Goal: Task Accomplishment & Management: Manage account settings

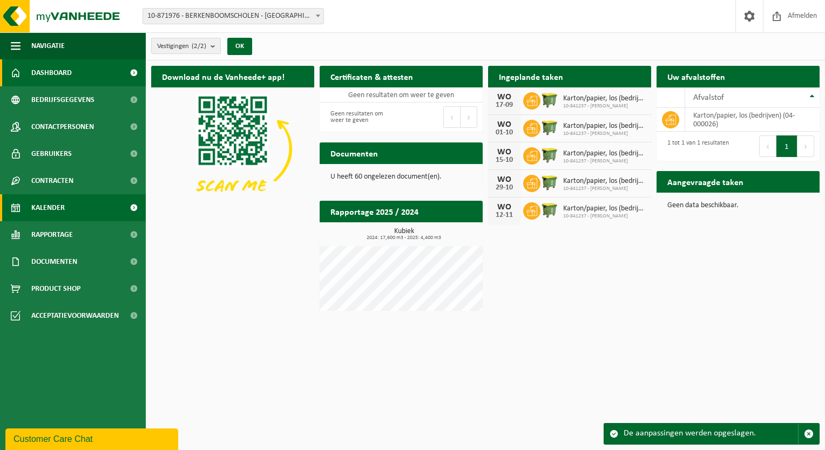
click at [44, 213] on span "Kalender" at bounding box center [47, 207] width 33 height 27
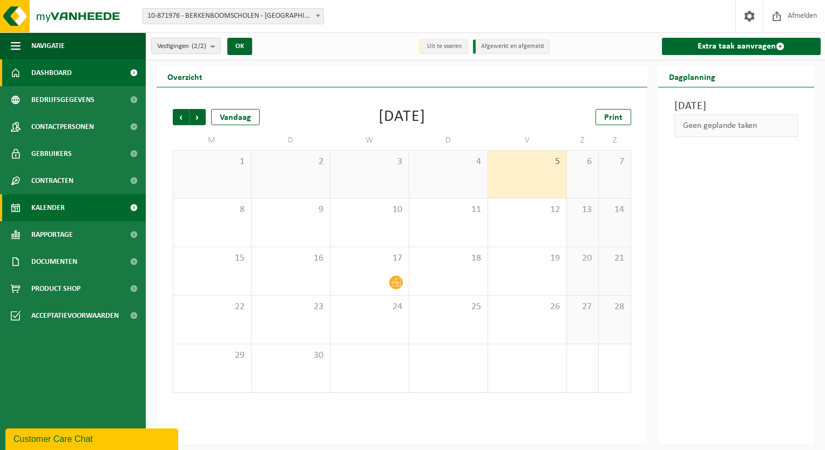
click at [48, 79] on span "Dashboard" at bounding box center [51, 72] width 41 height 27
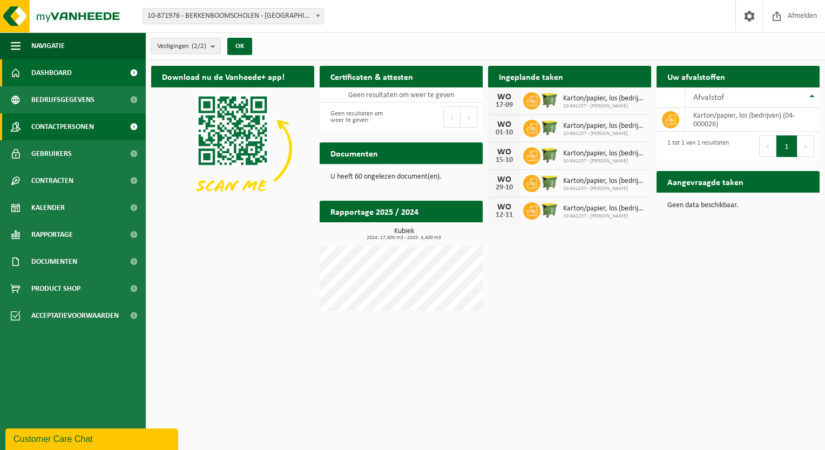
click at [82, 131] on span "Contactpersonen" at bounding box center [62, 126] width 63 height 27
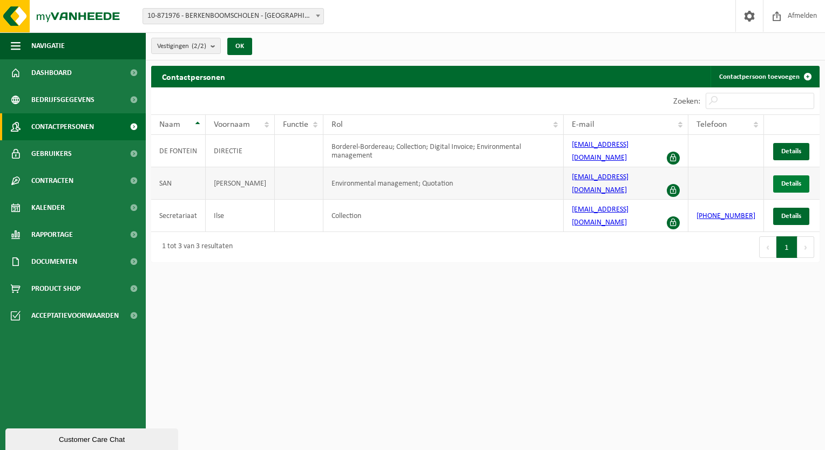
click at [793, 180] on span "Details" at bounding box center [792, 183] width 20 height 7
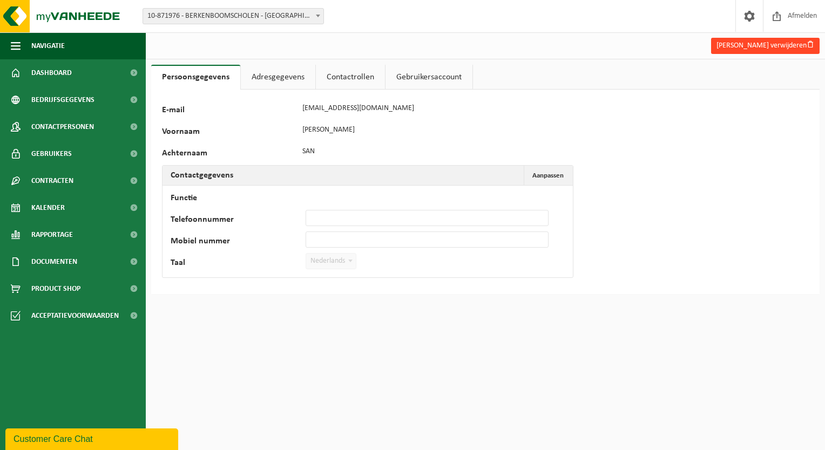
click at [763, 46] on button "Terry San verwijderen" at bounding box center [765, 46] width 109 height 16
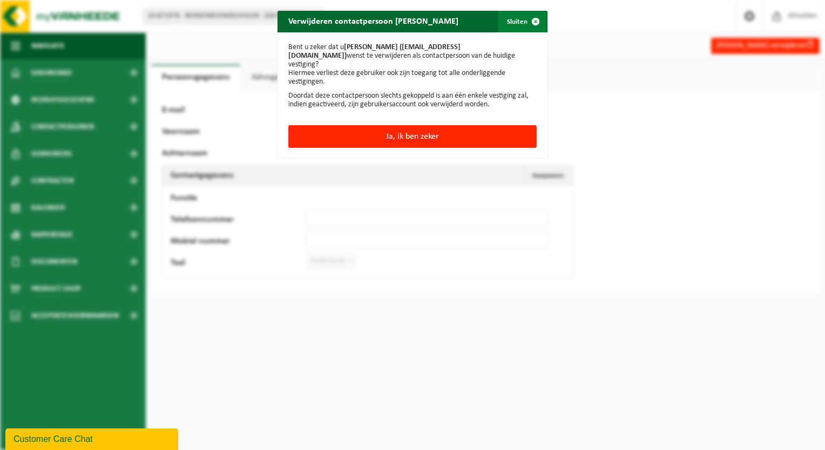
click at [515, 21] on button "Sluiten" at bounding box center [523, 22] width 48 height 22
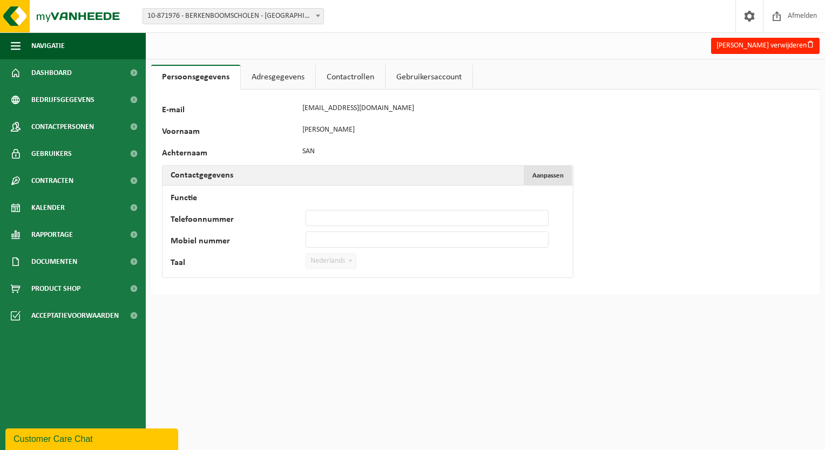
click at [543, 172] on span "Aanpassen" at bounding box center [548, 175] width 31 height 7
click at [353, 197] on input "Functie" at bounding box center [427, 196] width 243 height 16
click at [282, 79] on link "Adresgegevens" at bounding box center [278, 77] width 75 height 25
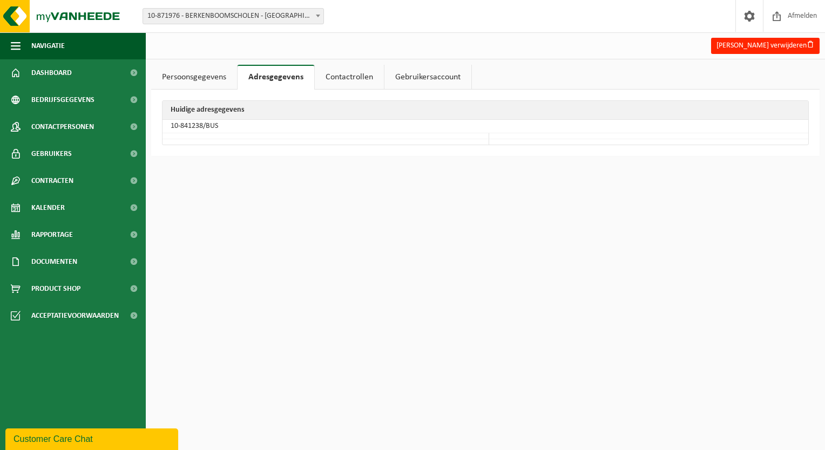
click at [199, 80] on link "Persoonsgegevens" at bounding box center [194, 77] width 86 height 25
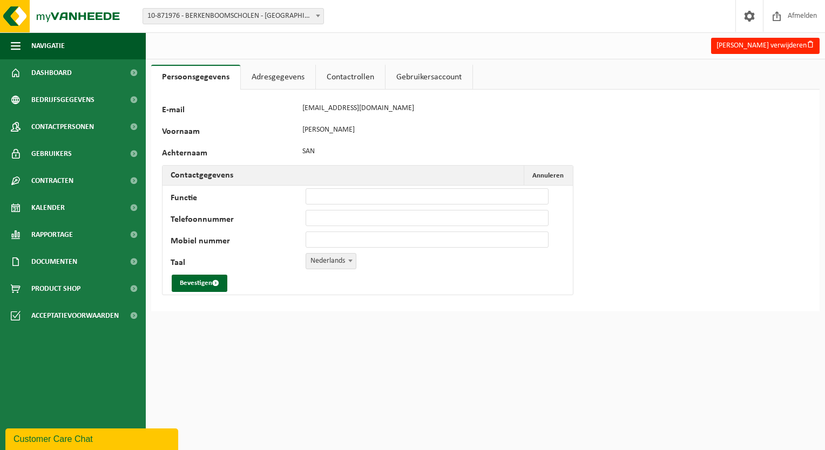
click at [337, 82] on link "Contactrollen" at bounding box center [350, 77] width 69 height 25
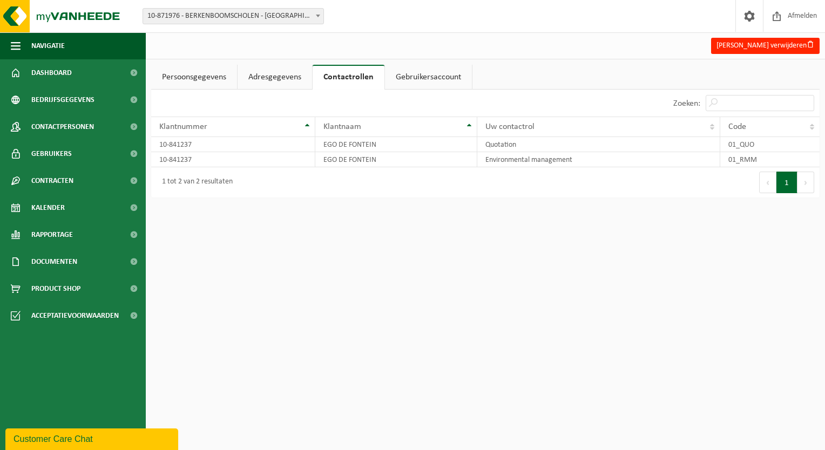
click at [408, 76] on link "Gebruikersaccount" at bounding box center [428, 77] width 87 height 25
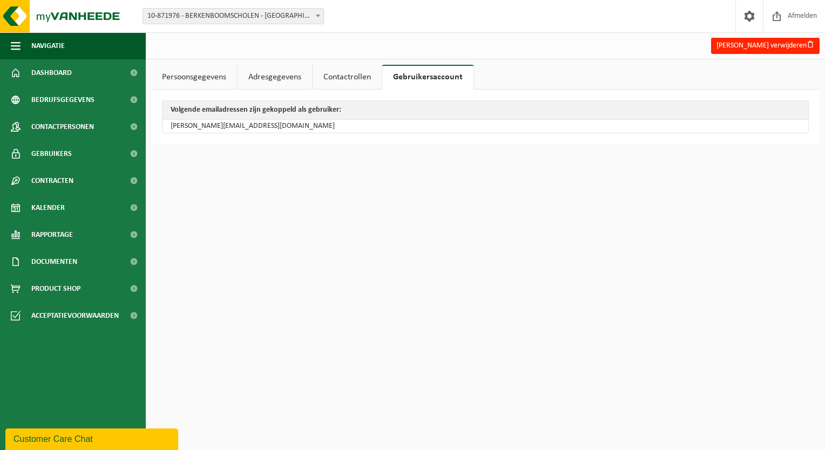
click at [196, 76] on link "Persoonsgegevens" at bounding box center [194, 77] width 86 height 25
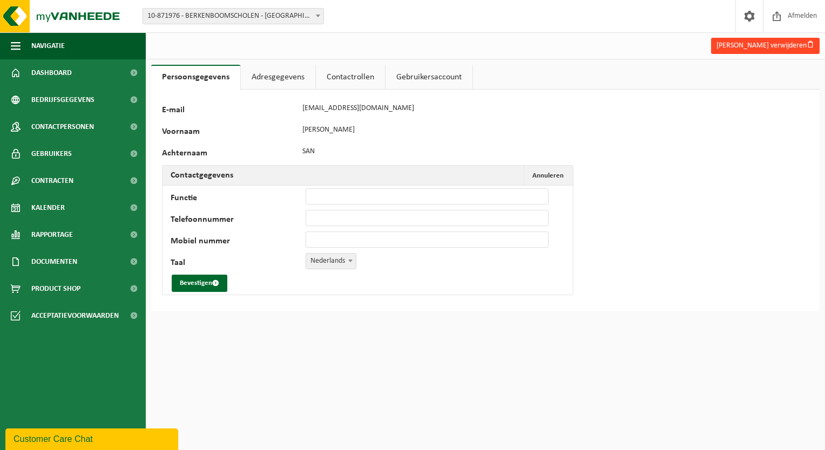
click at [781, 45] on button "Terry San verwijderen" at bounding box center [765, 46] width 109 height 16
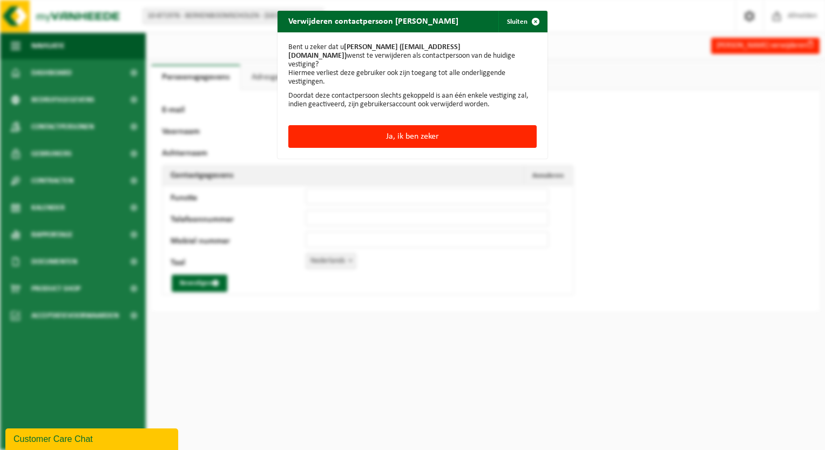
click at [572, 118] on div "Verwijderen contactpersoon TERRY SAN Sluiten Bent u zeker dat u TERRY SAN (secr…" at bounding box center [412, 225] width 825 height 450
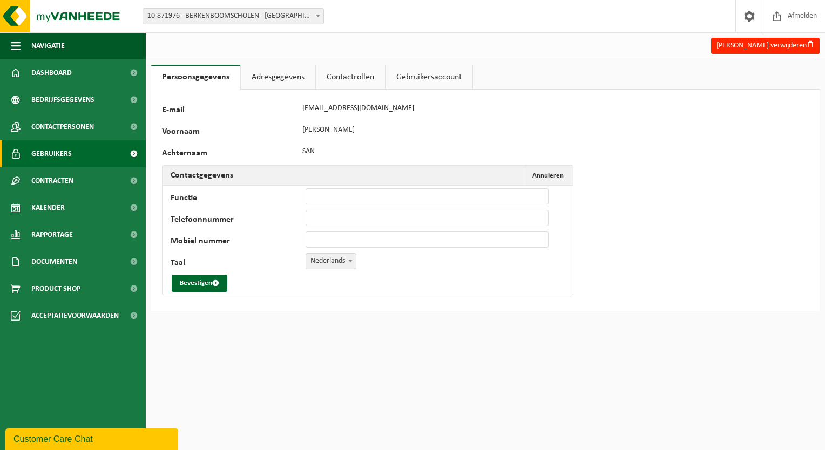
click at [86, 154] on link "Gebruikers" at bounding box center [73, 153] width 146 height 27
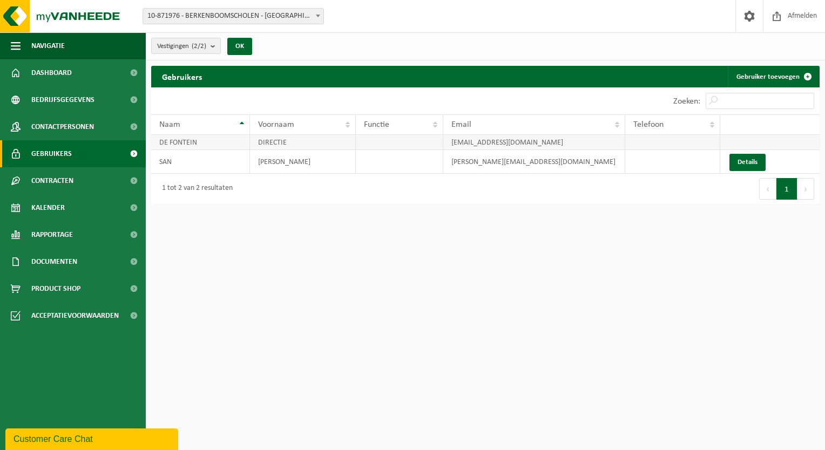
click at [671, 142] on td at bounding box center [672, 142] width 95 height 15
click at [510, 142] on td "[EMAIL_ADDRESS][DOMAIN_NAME]" at bounding box center [534, 142] width 183 height 15
click at [672, 139] on td at bounding box center [672, 142] width 95 height 15
click at [771, 79] on link "Gebruiker toevoegen" at bounding box center [773, 77] width 91 height 22
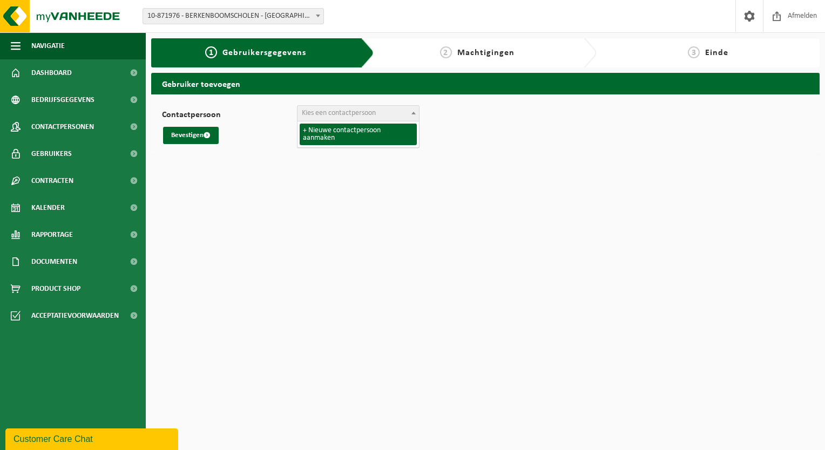
click at [356, 116] on span "Kies een contactpersoon" at bounding box center [339, 113] width 74 height 8
select select "0"
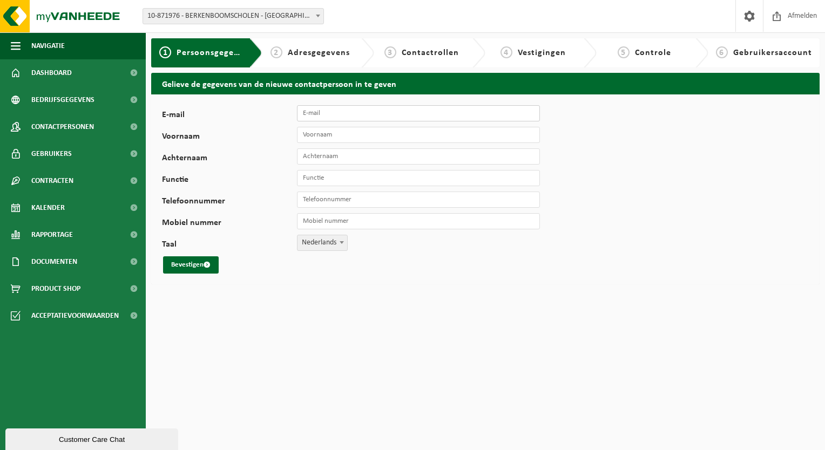
click at [336, 113] on input "E-mail" at bounding box center [418, 113] width 243 height 16
type input "[EMAIL_ADDRESS][DOMAIN_NAME]"
type input "[PERSON_NAME]"
type input "[PHONE_NUMBER]"
click at [343, 137] on input "Voornaam" at bounding box center [418, 135] width 243 height 16
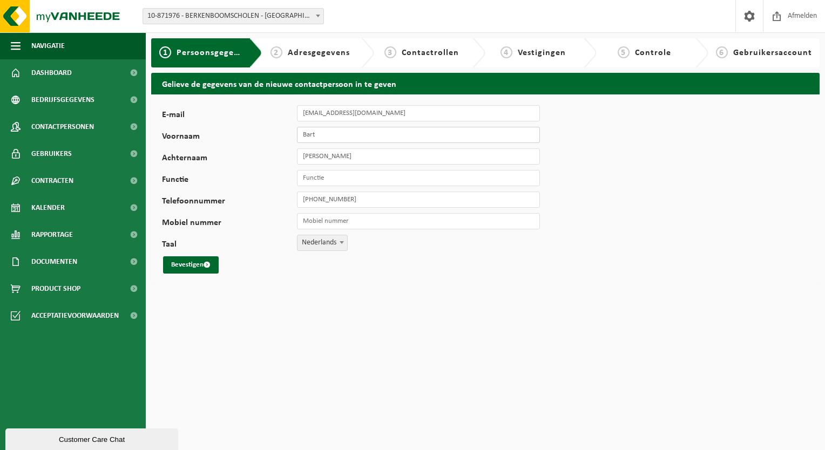
type input "Bart"
click at [315, 159] on input "Bart De Bruyne" at bounding box center [418, 157] width 243 height 16
click at [314, 158] on input "Bart De Bruyne" at bounding box center [418, 157] width 243 height 16
drag, startPoint x: 319, startPoint y: 157, endPoint x: 263, endPoint y: 160, distance: 55.7
click at [273, 157] on div "Achternaam Bart De Bruyne" at bounding box center [356, 157] width 389 height 16
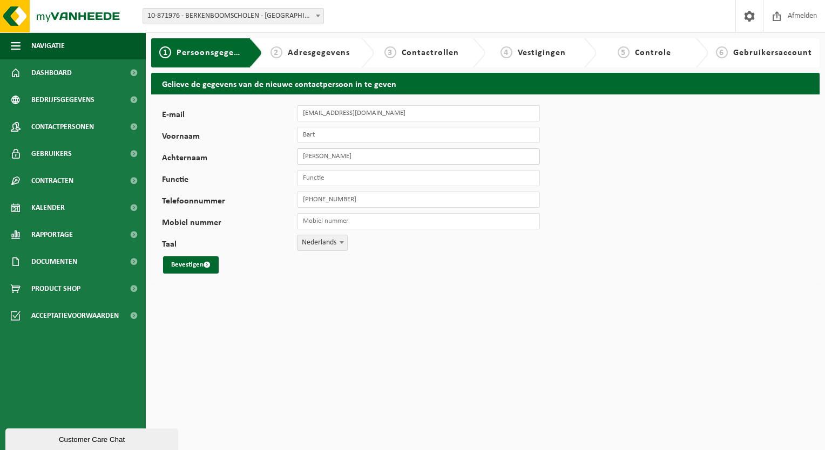
type input "[PERSON_NAME]"
type input "Directeur"
drag, startPoint x: 360, startPoint y: 205, endPoint x: 292, endPoint y: 194, distance: 68.9
click at [292, 194] on div "Telefoonnummer +32 474 37 71 93" at bounding box center [356, 200] width 389 height 16
type input "[PHONE_NUMBER]"
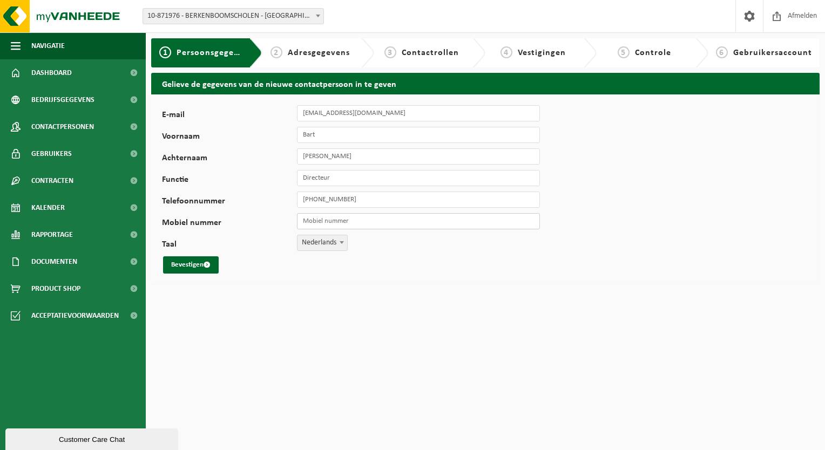
click at [341, 214] on input "Mobiel nummer" at bounding box center [418, 221] width 243 height 16
type input "[PHONE_NUMBER]"
click at [188, 264] on button "Bevestigen" at bounding box center [191, 265] width 56 height 17
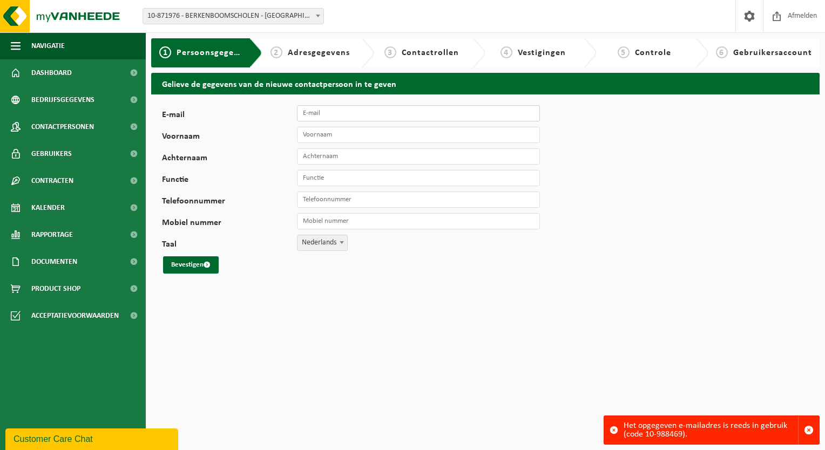
click at [335, 114] on input "E-mail" at bounding box center [418, 113] width 243 height 16
type input "[EMAIL_ADDRESS][DOMAIN_NAME]"
click at [321, 132] on input "Voornaam" at bounding box center [418, 135] width 243 height 16
type input "Bart"
type input "De Bruyne"
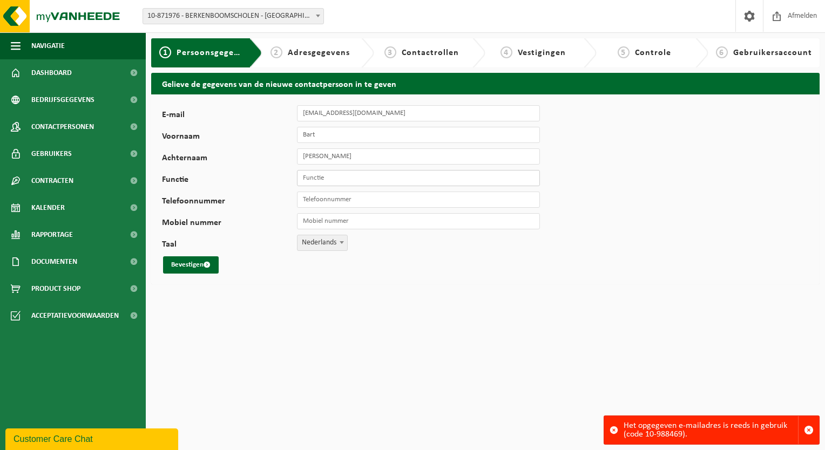
type input "Directeur"
type input "[PHONE_NUMBER]"
click at [331, 219] on input "Mobiel nummer" at bounding box center [418, 221] width 243 height 16
type input "[PHONE_NUMBER]"
click at [196, 265] on button "Bevestigen" at bounding box center [191, 265] width 56 height 17
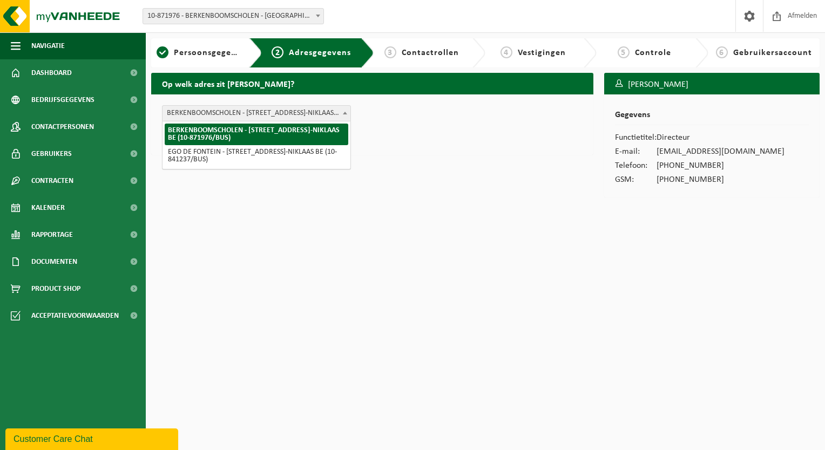
click at [307, 113] on span "BERKENBOOMSCHOLEN - [STREET_ADDRESS]-NIKLAAS BE (10-871976/BUS)" at bounding box center [257, 113] width 188 height 15
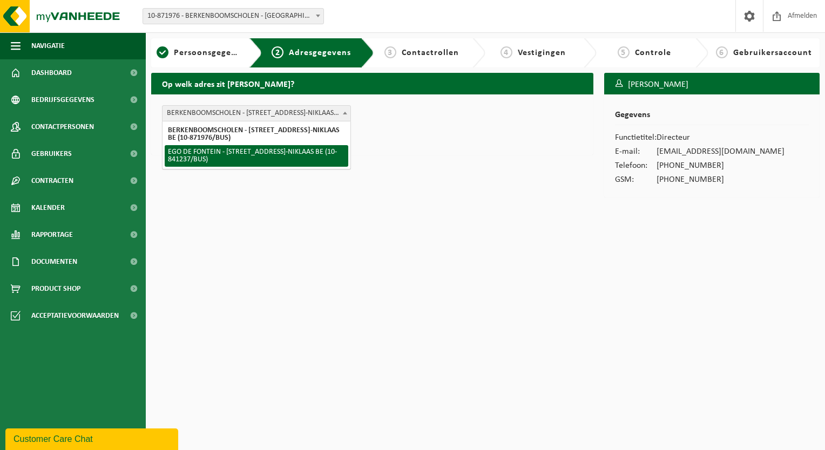
select select "384144"
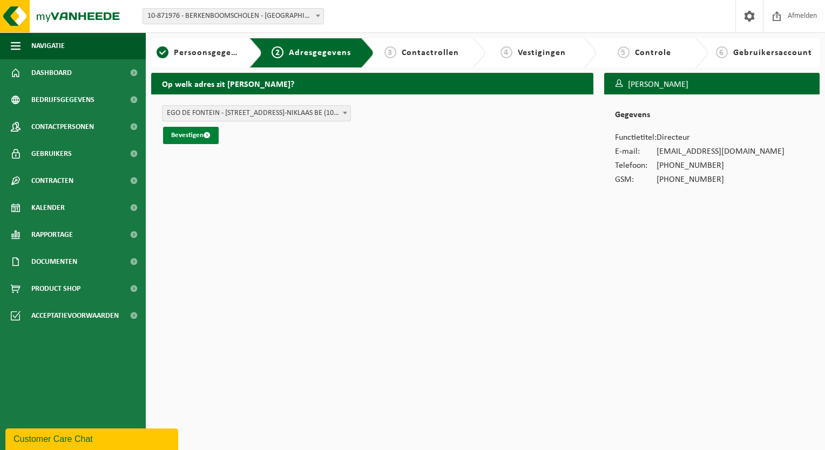
click at [186, 137] on button "Bevestigen" at bounding box center [191, 135] width 56 height 17
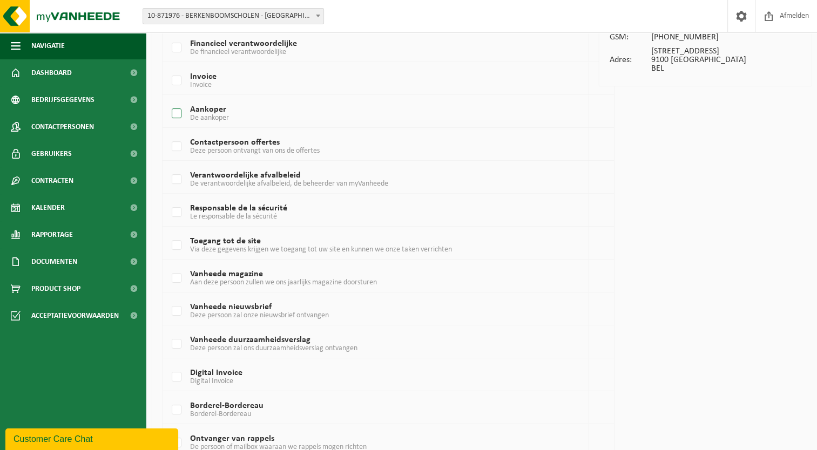
scroll to position [162, 0]
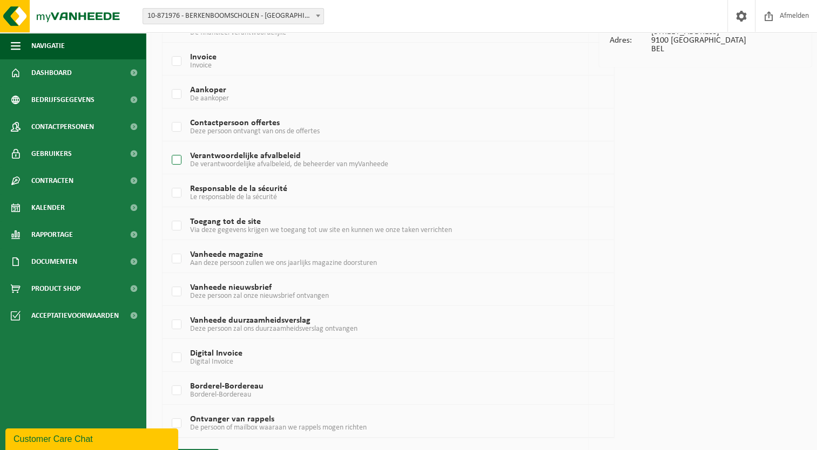
click at [179, 157] on label "Verantwoordelijke afvalbeleid De verantwoordelijke afvalbeleid, de beheerder va…" at bounding box center [370, 160] width 401 height 16
click at [168, 147] on input "Verantwoordelijke afvalbeleid De verantwoordelijke afvalbeleid, de beheerder va…" at bounding box center [167, 146] width 1 height 1
checkbox input "true"
click at [178, 125] on label "Contactpersoon offertes Deze persoon ontvangt van ons de offertes" at bounding box center [370, 127] width 401 height 16
click at [168, 114] on input "Contactpersoon offertes Deze persoon ontvangt van ons de offertes" at bounding box center [167, 113] width 1 height 1
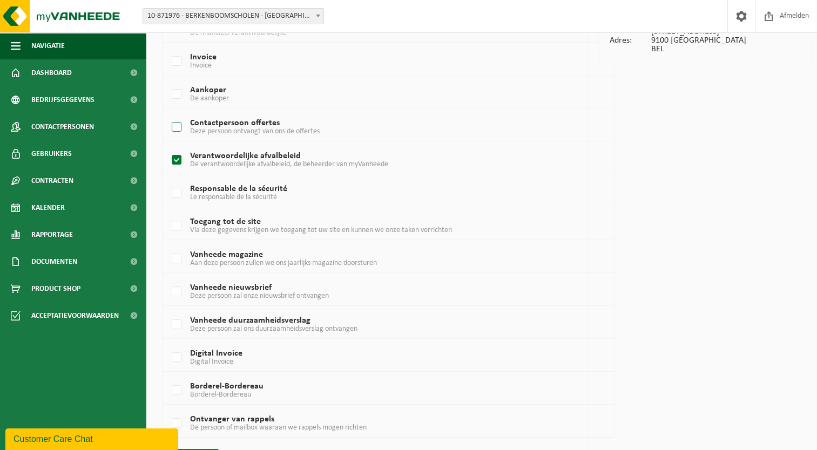
checkbox input "true"
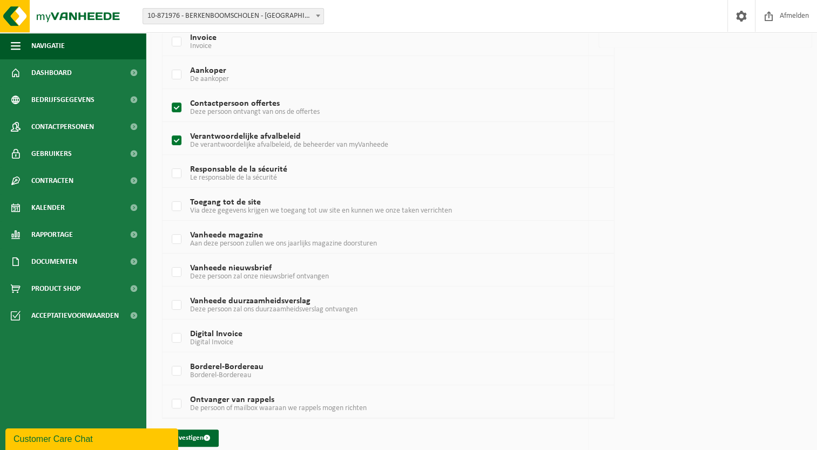
scroll to position [192, 0]
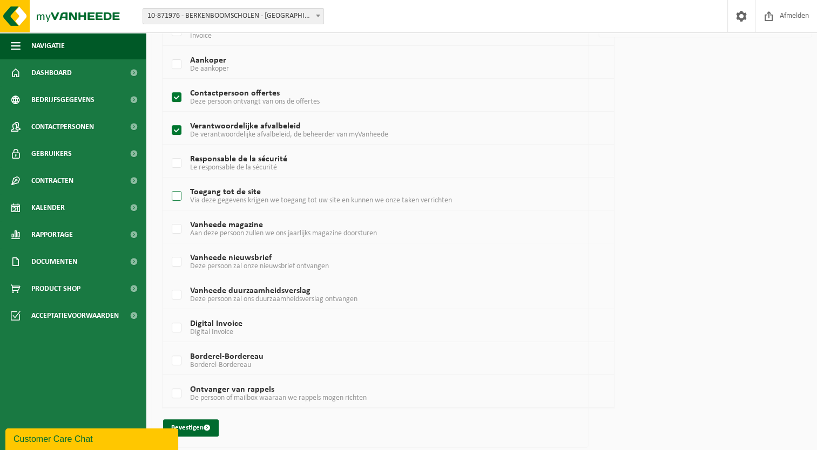
click at [177, 193] on label "Toegang tot de site Via deze gegevens krijgen we toegang tot uw site en kunnen …" at bounding box center [370, 196] width 401 height 16
click at [168, 183] on input "Toegang tot de site Via deze gegevens krijgen we toegang tot uw site en kunnen …" at bounding box center [167, 183] width 1 height 1
checkbox input "true"
click at [175, 326] on label "Digital Invoice Digital Invoice" at bounding box center [370, 328] width 401 height 16
click at [168, 315] on input "Digital Invoice Digital Invoice" at bounding box center [167, 314] width 1 height 1
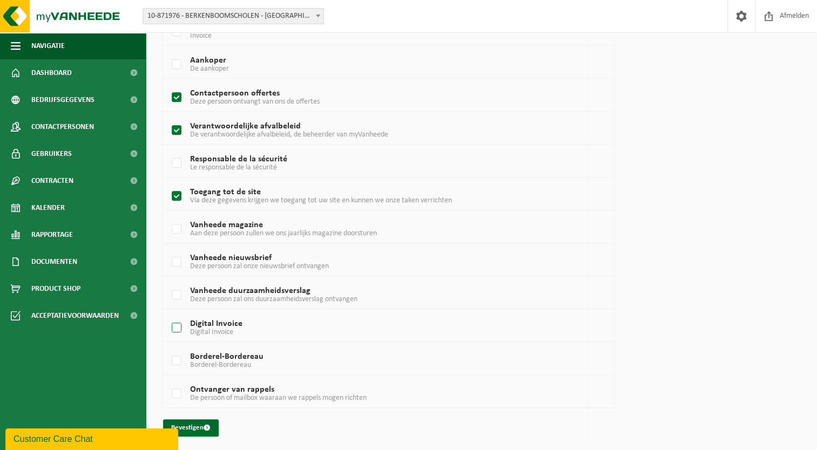
checkbox input "true"
click at [177, 230] on label "Vanheede magazine Aan deze persoon zullen we ons jaarlijks magazine doorsturen" at bounding box center [370, 229] width 401 height 16
click at [168, 216] on input "Vanheede magazine Aan deze persoon zullen we ons jaarlijks magazine doorsturen" at bounding box center [167, 215] width 1 height 1
checkbox input "true"
click at [176, 260] on label "Vanheede nieuwsbrief Deze persoon zal onze nieuwsbrief ontvangen" at bounding box center [370, 262] width 401 height 16
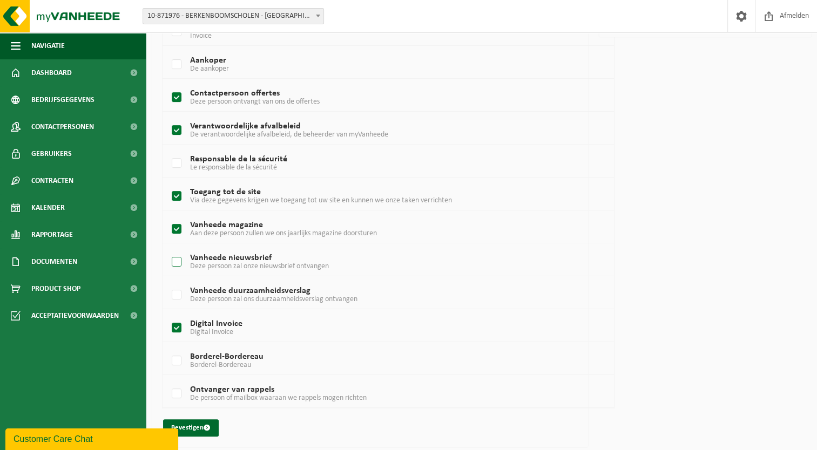
click at [168, 249] on input "Vanheede nieuwsbrief Deze persoon zal onze nieuwsbrief ontvangen" at bounding box center [167, 248] width 1 height 1
checkbox input "true"
click at [179, 292] on label "Vanheede duurzaamheidsverslag Deze persoon zal ons duurzaamheidsverslag ontvang…" at bounding box center [370, 295] width 401 height 16
click at [168, 282] on input "Vanheede duurzaamheidsverslag Deze persoon zal ons duurzaamheidsverslag ontvang…" at bounding box center [167, 281] width 1 height 1
checkbox input "true"
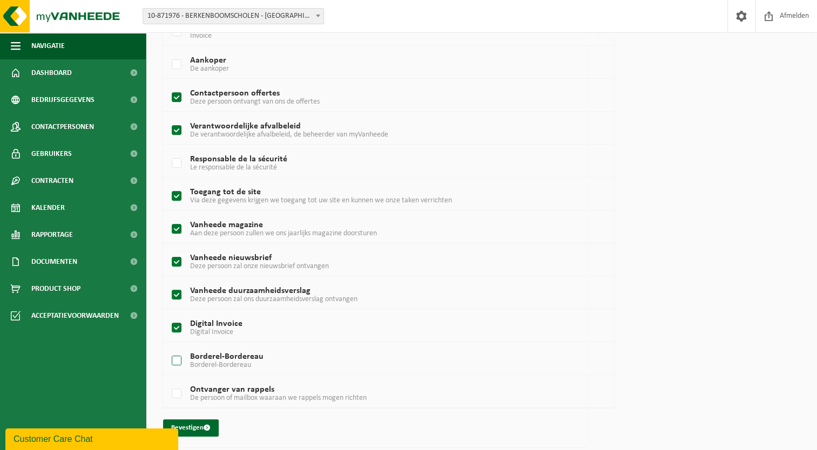
click at [178, 363] on label "Borderel-Bordereau Borderel-Bordereau" at bounding box center [370, 361] width 401 height 16
click at [168, 348] on input "Borderel-Bordereau Borderel-Bordereau" at bounding box center [167, 347] width 1 height 1
checkbox input "true"
click at [177, 393] on label "Ontvanger van rappels De persoon of mailbox waaraan we rappels mogen richten" at bounding box center [370, 394] width 401 height 16
click at [168, 381] on input "Ontvanger van rappels De persoon of mailbox waaraan we rappels mogen richten" at bounding box center [167, 380] width 1 height 1
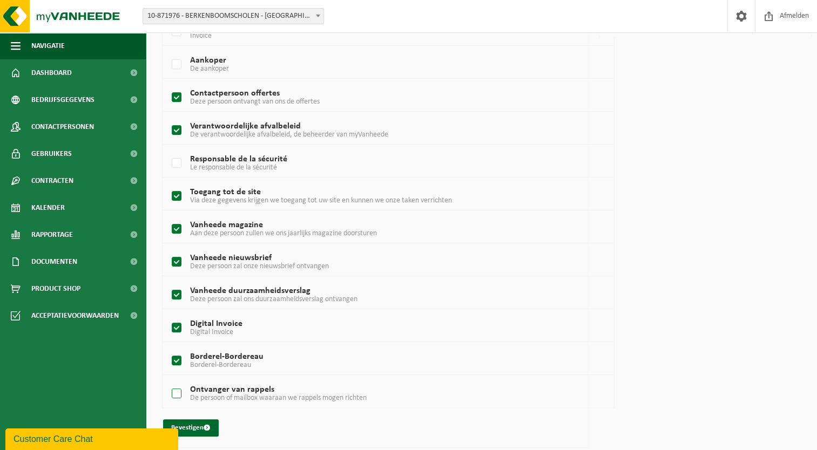
checkbox input "true"
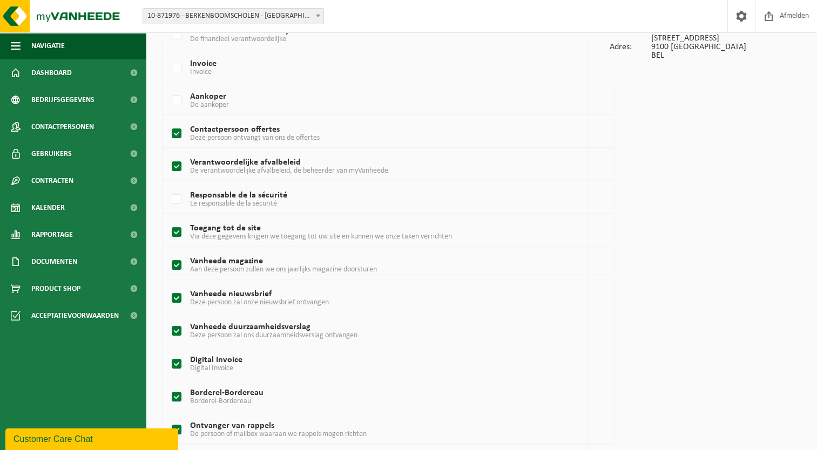
scroll to position [84, 0]
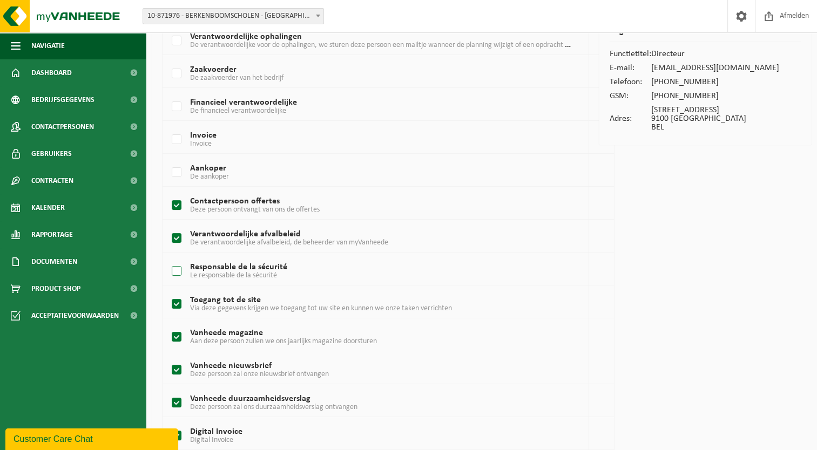
drag, startPoint x: 175, startPoint y: 271, endPoint x: 222, endPoint y: 278, distance: 47.5
click at [175, 271] on label "Responsable de la sécurité Le responsable de la sécurité" at bounding box center [370, 272] width 401 height 16
click at [168, 258] on input "Responsable de la sécurité Le responsable de la sécurité" at bounding box center [167, 258] width 1 height 1
checkbox input "true"
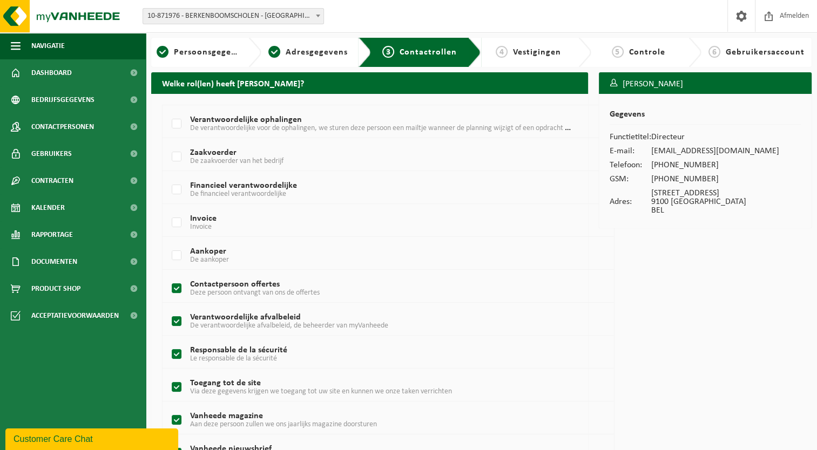
scroll to position [0, 0]
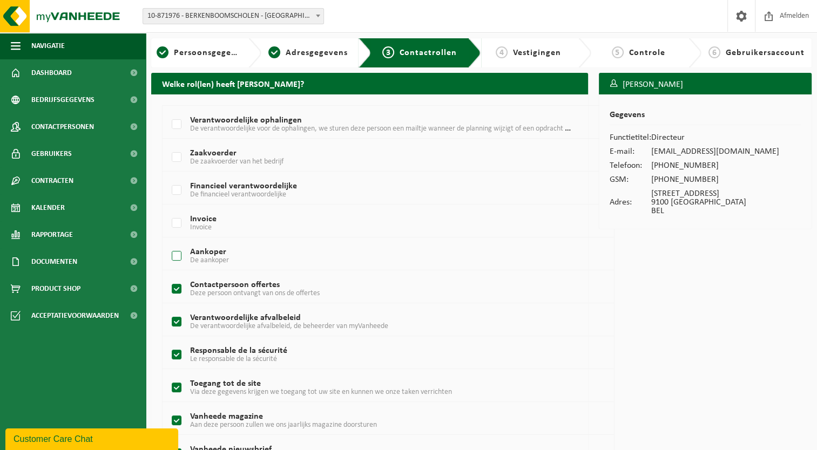
click at [176, 256] on label "Aankoper De aankoper" at bounding box center [370, 256] width 401 height 16
click at [168, 243] on input "Aankoper De aankoper" at bounding box center [167, 242] width 1 height 1
checkbox input "true"
click at [183, 215] on label "Invoice Invoice" at bounding box center [370, 223] width 401 height 16
click at [168, 210] on input "Invoice Invoice" at bounding box center [167, 210] width 1 height 1
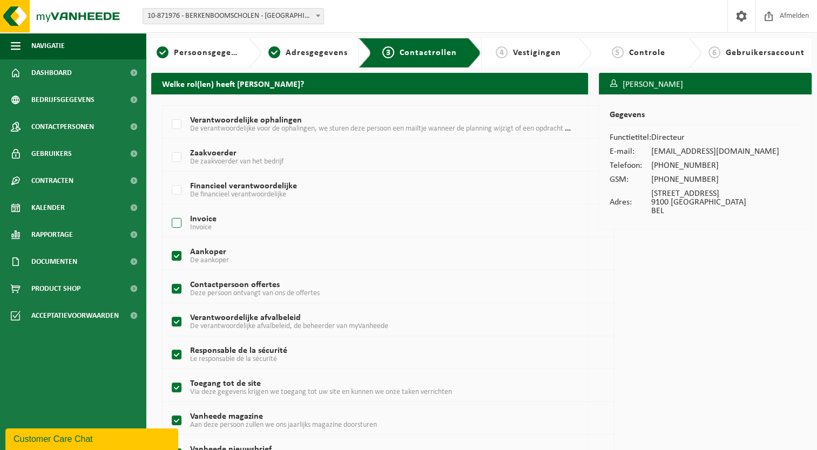
checkbox input "true"
click at [176, 191] on label "Financieel verantwoordelijke De financieel verantwoordelijke" at bounding box center [370, 191] width 401 height 16
click at [168, 177] on input "Financieel verantwoordelijke De financieel verantwoordelijke" at bounding box center [167, 177] width 1 height 1
checkbox input "true"
click at [177, 156] on label "Zaakvoerder De zaakvoerder van het bedrijf" at bounding box center [370, 158] width 401 height 16
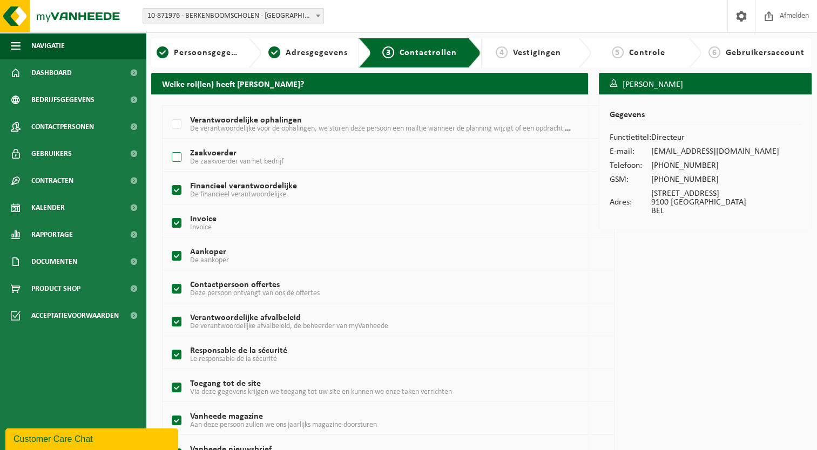
click at [168, 144] on input "Zaakvoerder De zaakvoerder van het bedrijf" at bounding box center [167, 144] width 1 height 1
checkbox input "true"
click at [175, 123] on label "Verantwoordelijke ophalingen De verantwoordelijke voor de ophalingen, we sturen…" at bounding box center [370, 125] width 401 height 16
click at [168, 111] on input "Verantwoordelijke ophalingen De verantwoordelijke voor de ophalingen, we sturen…" at bounding box center [167, 111] width 1 height 1
checkbox input "true"
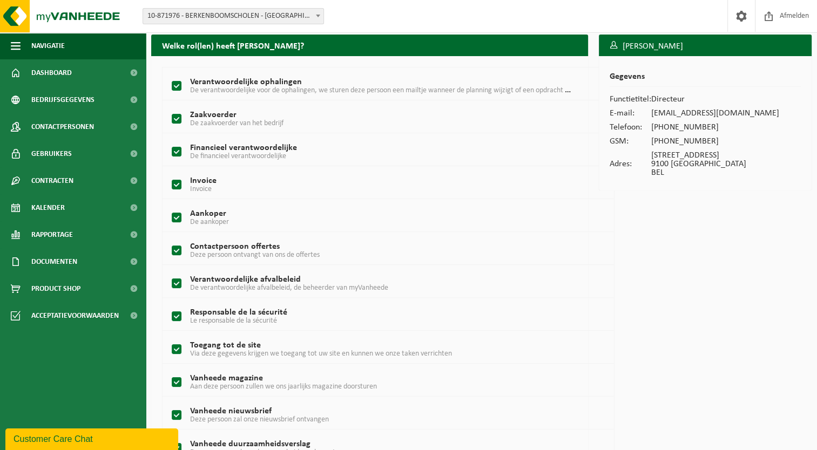
scroll to position [192, 0]
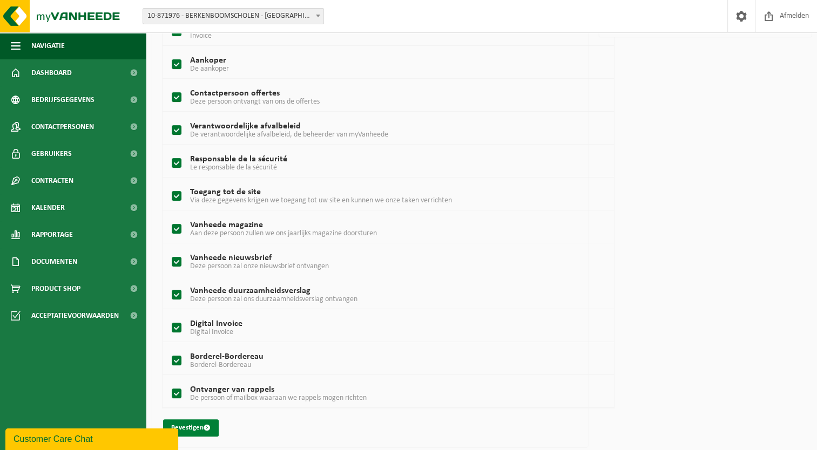
click at [193, 426] on button "Bevestigen" at bounding box center [191, 428] width 56 height 17
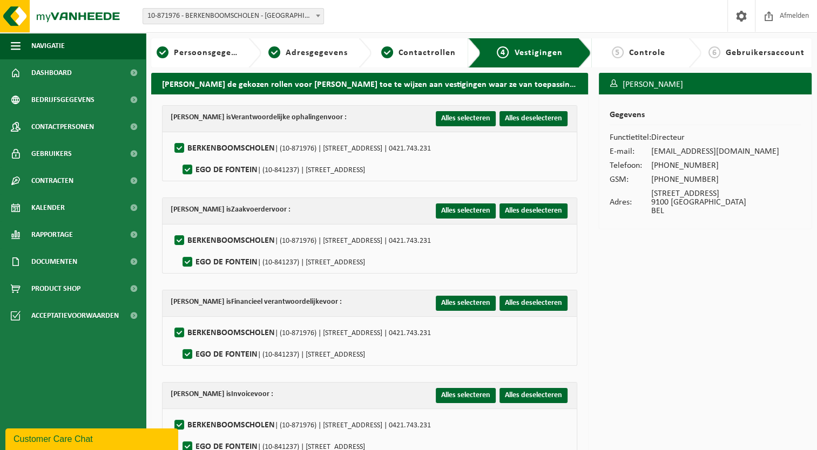
click at [178, 149] on label"] "BERKENBOOMSCHOLEN | (10-871976) | KALKSTRAAT 28, 9100 SINT-NIKLAAS | 0421.743.2…" at bounding box center [301, 148] width 259 height 16
click at [171, 135] on input "BERKENBOOMSCHOLEN | (10-871976) | KALKSTRAAT 28, 9100 SINT-NIKLAAS | 0421.743.2…" at bounding box center [170, 134] width 1 height 1
checkbox input "false"
click at [189, 173] on label"] "EGO DE FONTEIN | (10-841237) | [STREET_ADDRESS]" at bounding box center [272, 170] width 185 height 16
click at [179, 157] on input "EGO DE FONTEIN | (10-841237) | [STREET_ADDRESS]" at bounding box center [178, 156] width 1 height 1
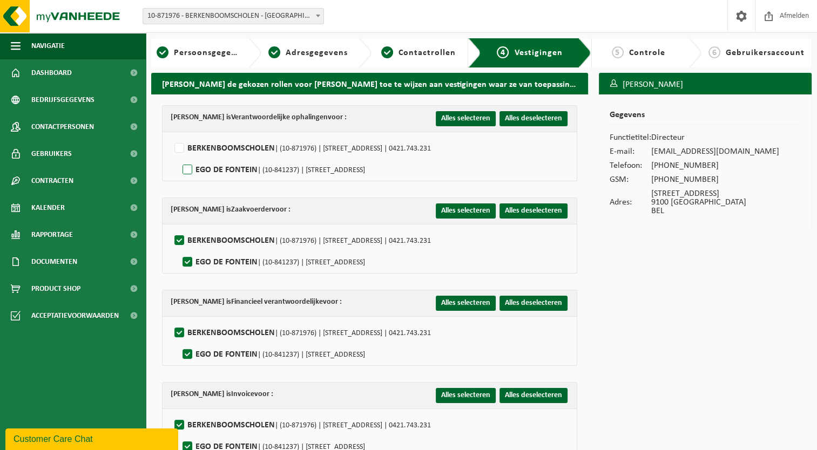
checkbox input "true"
click at [181, 240] on label"] "BERKENBOOMSCHOLEN | (10-871976) | KALKSTRAAT 28, 9100 SINT-NIKLAAS | 0421.743.2…" at bounding box center [301, 241] width 259 height 16
click at [171, 227] on input "BERKENBOOMSCHOLEN | (10-871976) | KALKSTRAAT 28, 9100 SINT-NIKLAAS | 0421.743.2…" at bounding box center [170, 227] width 1 height 1
checkbox input "false"
click at [191, 260] on label"] "EGO DE FONTEIN | (10-841237) | NIJVERHEIDSSTRAAT 35, 9100 SINT-NIKLAAS" at bounding box center [272, 262] width 185 height 16
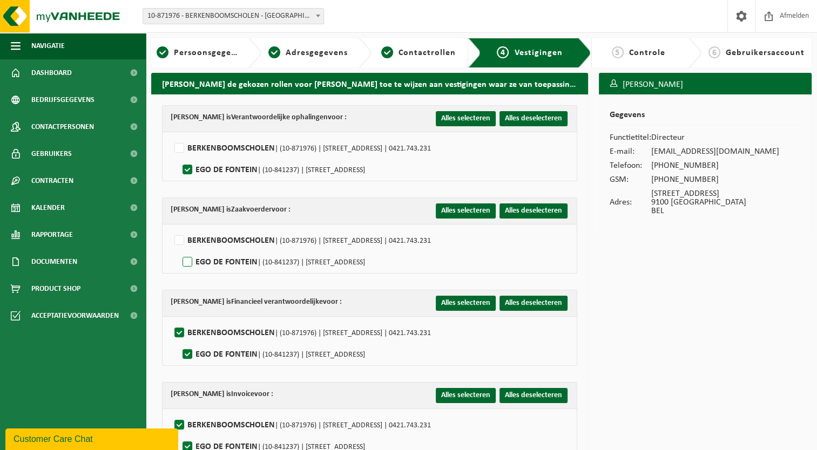
click at [179, 249] on input "EGO DE FONTEIN | (10-841237) | NIJVERHEIDSSTRAAT 35, 9100 SINT-NIKLAAS" at bounding box center [178, 248] width 1 height 1
checkbox input "true"
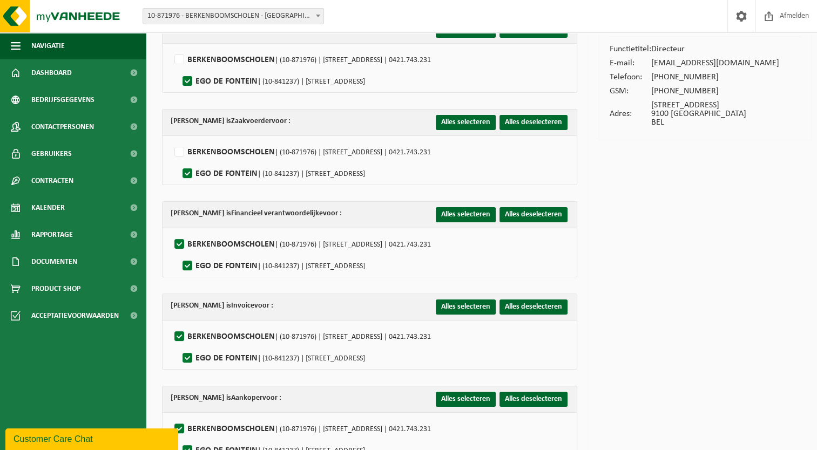
scroll to position [108, 0]
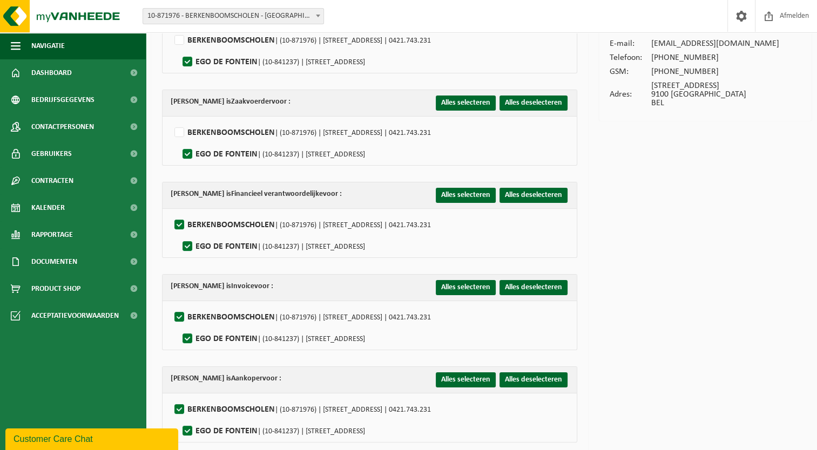
click at [182, 222] on label"] "BERKENBOOMSCHOLEN | (10-871976) | KALKSTRAAT 28, 9100 SINT-NIKLAAS | 0421.743.2…" at bounding box center [301, 225] width 259 height 16
click at [171, 212] on input "BERKENBOOMSCHOLEN | (10-871976) | KALKSTRAAT 28, 9100 SINT-NIKLAAS | 0421.743.2…" at bounding box center [170, 211] width 1 height 1
checkbox input "false"
click at [186, 243] on label"] "EGO DE FONTEIN | (10-841237) | NIJVERHEIDSSTRAAT 35, 9100 SINT-NIKLAAS" at bounding box center [272, 247] width 185 height 16
click at [179, 233] on input "EGO DE FONTEIN | (10-841237) | NIJVERHEIDSSTRAAT 35, 9100 SINT-NIKLAAS" at bounding box center [178, 233] width 1 height 1
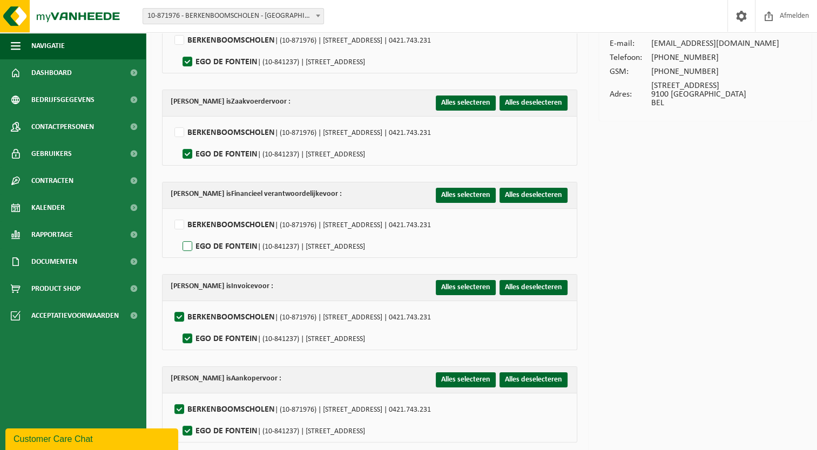
checkbox input "true"
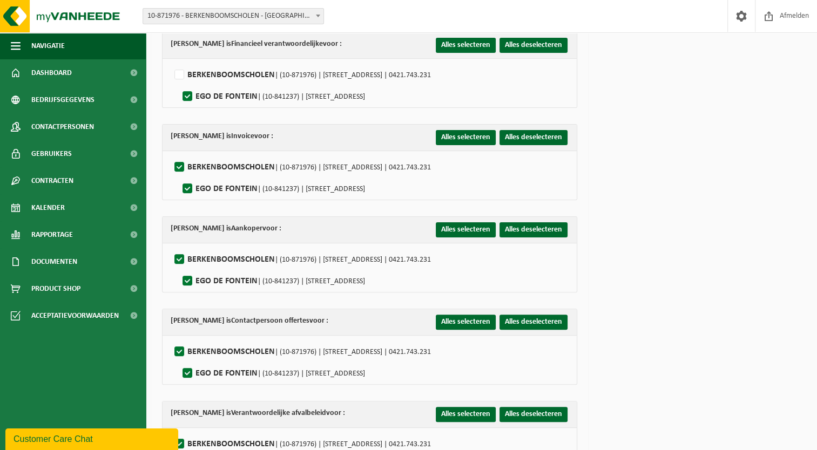
scroll to position [270, 0]
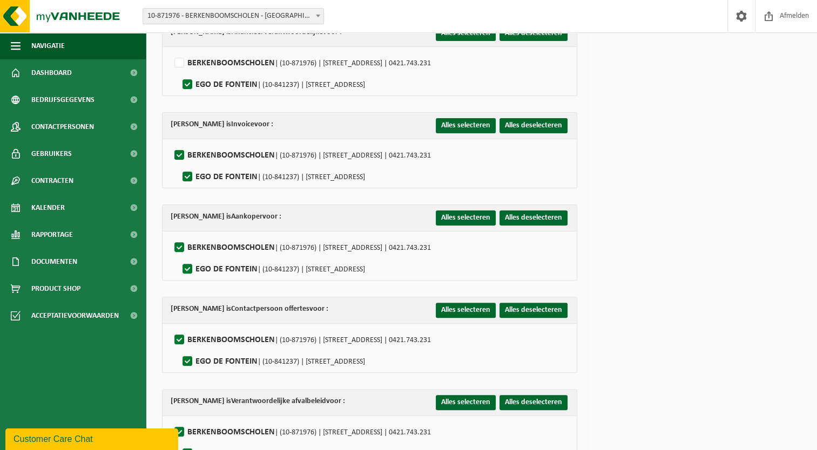
click at [181, 155] on label"] "BERKENBOOMSCHOLEN | (10-871976) | KALKSTRAAT 28, 9100 SINT-NIKLAAS | 0421.743.2…" at bounding box center [301, 155] width 259 height 16
click at [171, 142] on input "BERKENBOOMSCHOLEN | (10-871976) | KALKSTRAAT 28, 9100 SINT-NIKLAAS | 0421.743.2…" at bounding box center [170, 142] width 1 height 1
checkbox input "false"
click at [187, 177] on label"] "EGO DE FONTEIN | (10-841237) | NIJVERHEIDSSTRAAT 35, 9100 SINT-NIKLAAS" at bounding box center [272, 177] width 185 height 16
click at [179, 164] on input "EGO DE FONTEIN | (10-841237) | NIJVERHEIDSSTRAAT 35, 9100 SINT-NIKLAAS" at bounding box center [178, 163] width 1 height 1
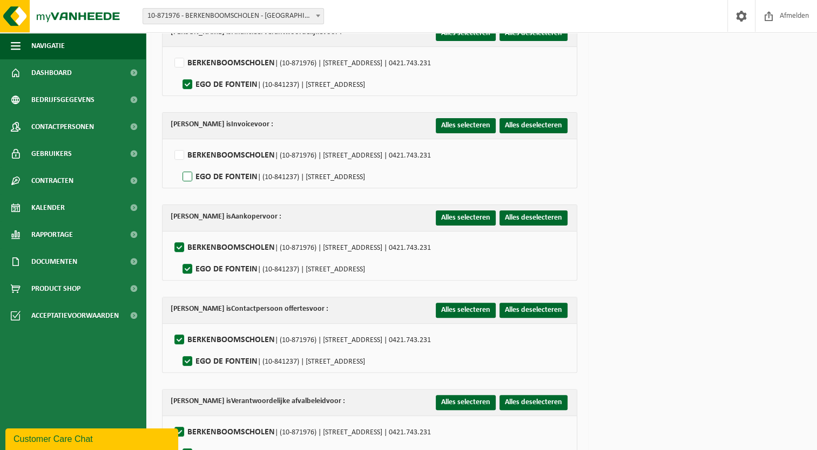
checkbox input "true"
click at [180, 241] on label"] "BERKENBOOMSCHOLEN | (10-871976) | KALKSTRAAT 28, 9100 SINT-NIKLAAS | 0421.743.2…" at bounding box center [301, 248] width 259 height 16
click at [171, 234] on input "BERKENBOOMSCHOLEN | (10-871976) | KALKSTRAAT 28, 9100 SINT-NIKLAAS | 0421.743.2…" at bounding box center [170, 234] width 1 height 1
checkbox input "false"
click at [190, 265] on label"] "EGO DE FONTEIN | (10-841237) | NIJVERHEIDSSTRAAT 35, 9100 SINT-NIKLAAS" at bounding box center [272, 269] width 185 height 16
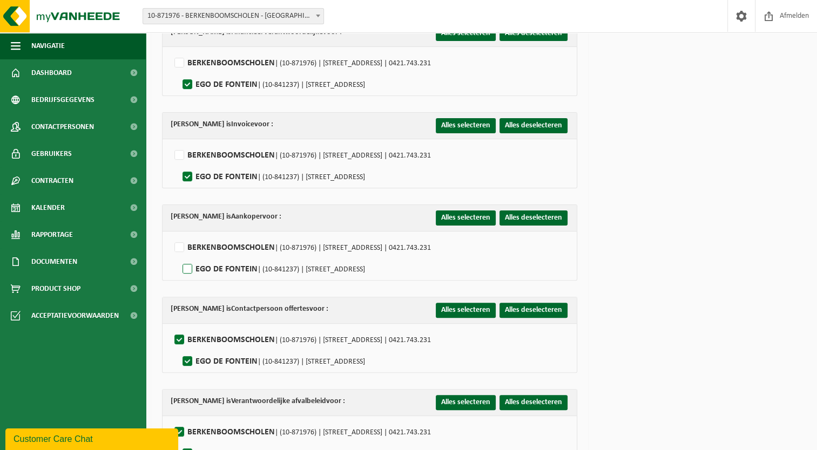
click at [179, 256] on input "EGO DE FONTEIN | (10-841237) | NIJVERHEIDSSTRAAT 35, 9100 SINT-NIKLAAS" at bounding box center [178, 255] width 1 height 1
checkbox input "true"
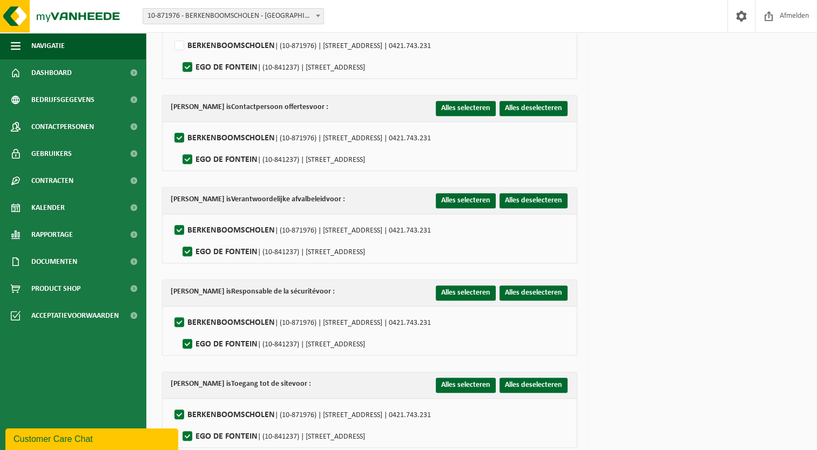
scroll to position [486, 0]
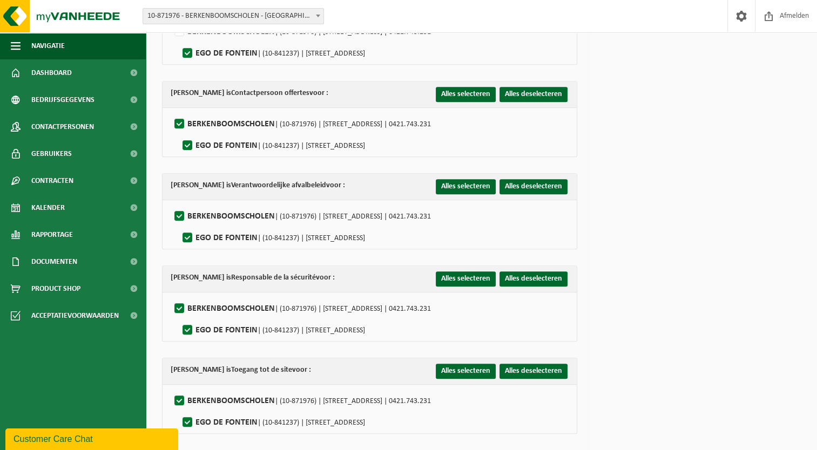
click at [179, 122] on label"] "BERKENBOOMSCHOLEN | (10-871976) | KALKSTRAAT 28, 9100 SINT-NIKLAAS | 0421.743.2…" at bounding box center [301, 124] width 259 height 16
click at [171, 111] on input "BERKENBOOMSCHOLEN | (10-871976) | KALKSTRAAT 28, 9100 SINT-NIKLAAS | 0421.743.2…" at bounding box center [170, 110] width 1 height 1
checkbox input "false"
click at [185, 145] on label"] "EGO DE FONTEIN | (10-841237) | NIJVERHEIDSSTRAAT 35, 9100 SINT-NIKLAAS" at bounding box center [272, 146] width 185 height 16
click at [179, 132] on input "EGO DE FONTEIN | (10-841237) | NIJVERHEIDSSTRAAT 35, 9100 SINT-NIKLAAS" at bounding box center [178, 132] width 1 height 1
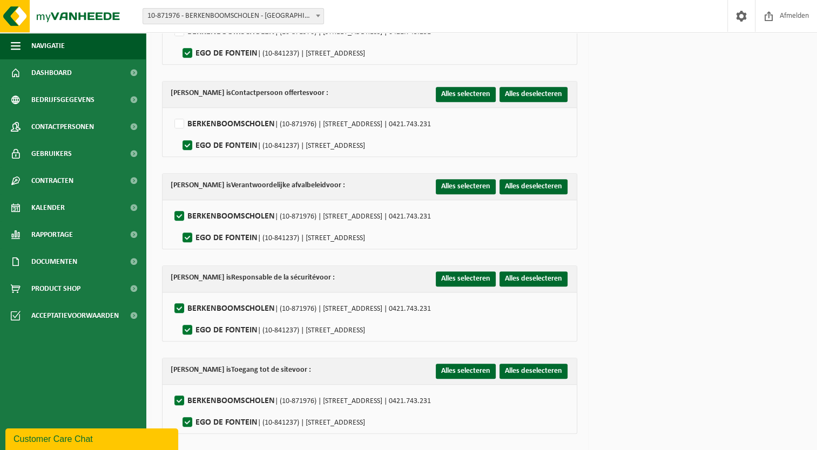
click at [188, 143] on label"] "EGO DE FONTEIN | (10-841237) | NIJVERHEIDSSTRAAT 35, 9100 SINT-NIKLAAS" at bounding box center [272, 146] width 185 height 16
click at [179, 132] on input "EGO DE FONTEIN | (10-841237) | NIJVERHEIDSSTRAAT 35, 9100 SINT-NIKLAAS" at bounding box center [178, 132] width 1 height 1
checkbox input "false"
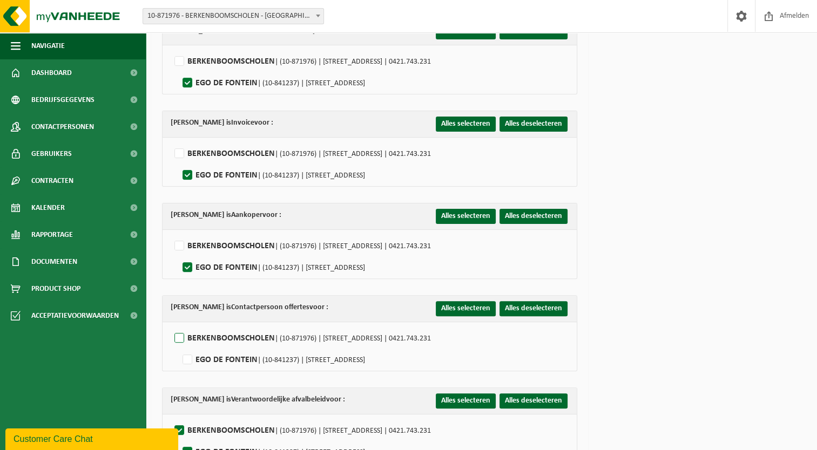
scroll to position [270, 0]
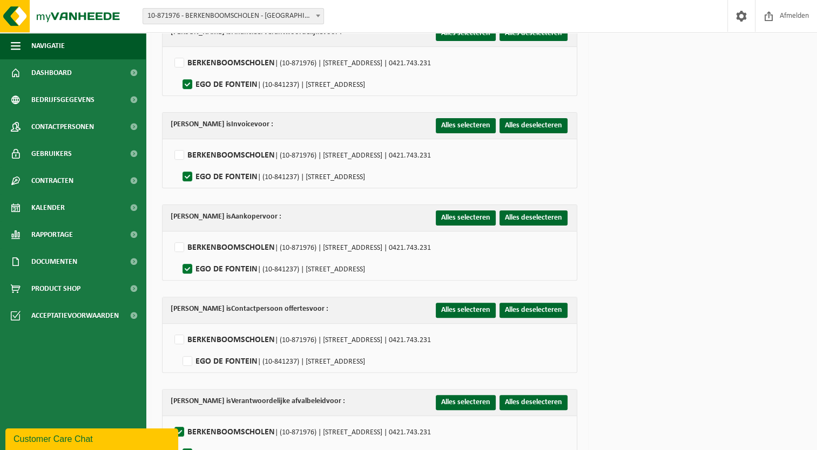
click at [188, 267] on label"] "EGO DE FONTEIN | (10-841237) | NIJVERHEIDSSTRAAT 35, 9100 SINT-NIKLAAS" at bounding box center [272, 269] width 185 height 16
click at [179, 256] on input "EGO DE FONTEIN | (10-841237) | NIJVERHEIDSSTRAAT 35, 9100 SINT-NIKLAAS" at bounding box center [178, 255] width 1 height 1
checkbox input "false"
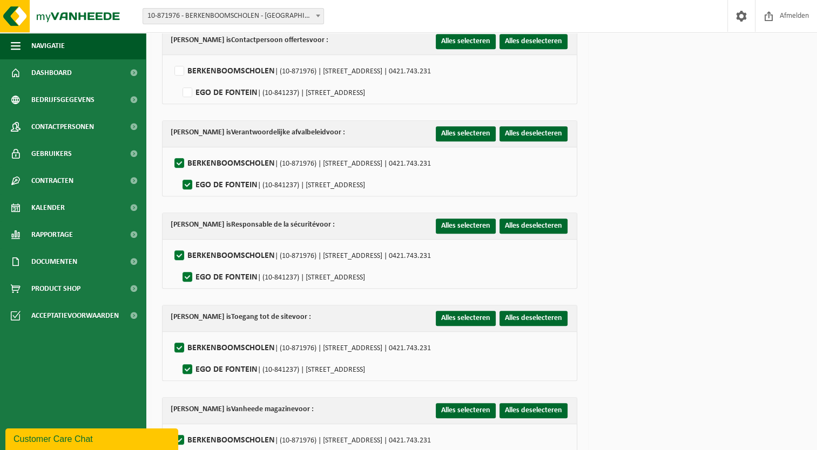
scroll to position [540, 0]
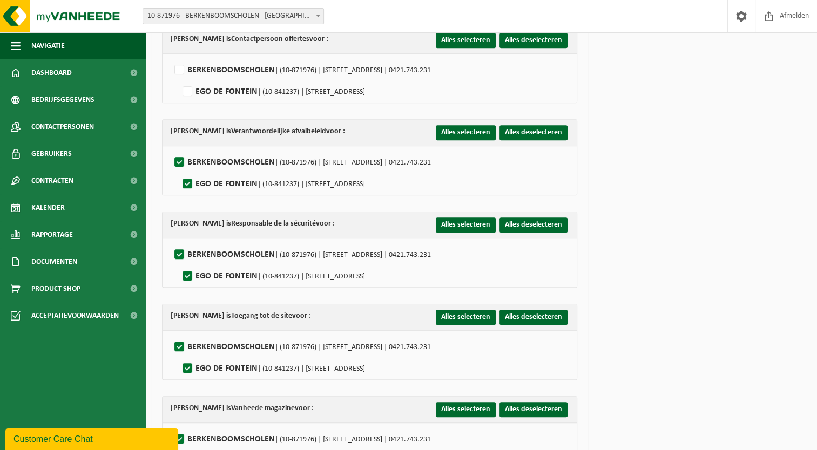
click at [181, 160] on label"] "BERKENBOOMSCHOLEN | (10-871976) | KALKSTRAAT 28, 9100 SINT-NIKLAAS | 0421.743.2…" at bounding box center [301, 162] width 259 height 16
click at [171, 149] on input "BERKENBOOMSCHOLEN | (10-871976) | KALKSTRAAT 28, 9100 SINT-NIKLAAS | 0421.743.2…" at bounding box center [170, 149] width 1 height 1
checkbox input "false"
click at [185, 179] on label"] "EGO DE FONTEIN | (10-841237) | NIJVERHEIDSSTRAAT 35, 9100 SINT-NIKLAAS" at bounding box center [272, 184] width 185 height 16
click at [179, 171] on input "EGO DE FONTEIN | (10-841237) | NIJVERHEIDSSTRAAT 35, 9100 SINT-NIKLAAS" at bounding box center [178, 170] width 1 height 1
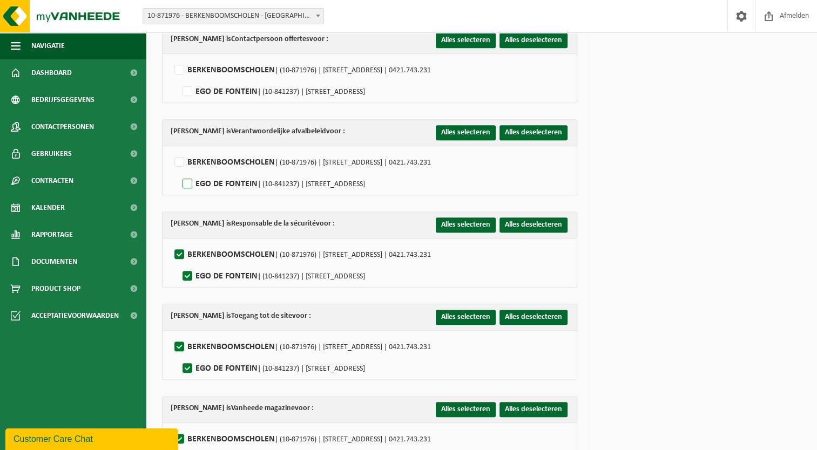
checkbox input "true"
click at [179, 248] on label"] "BERKENBOOMSCHOLEN | (10-871976) | KALKSTRAAT 28, 9100 SINT-NIKLAAS | 0421.743.2…" at bounding box center [301, 255] width 259 height 16
click at [171, 241] on input "BERKENBOOMSCHOLEN | (10-871976) | KALKSTRAAT 28, 9100 SINT-NIKLAAS | 0421.743.2…" at bounding box center [170, 241] width 1 height 1
checkbox input "false"
click at [188, 268] on label"] "EGO DE FONTEIN | (10-841237) | NIJVERHEIDSSTRAAT 35, 9100 SINT-NIKLAAS" at bounding box center [272, 276] width 185 height 16
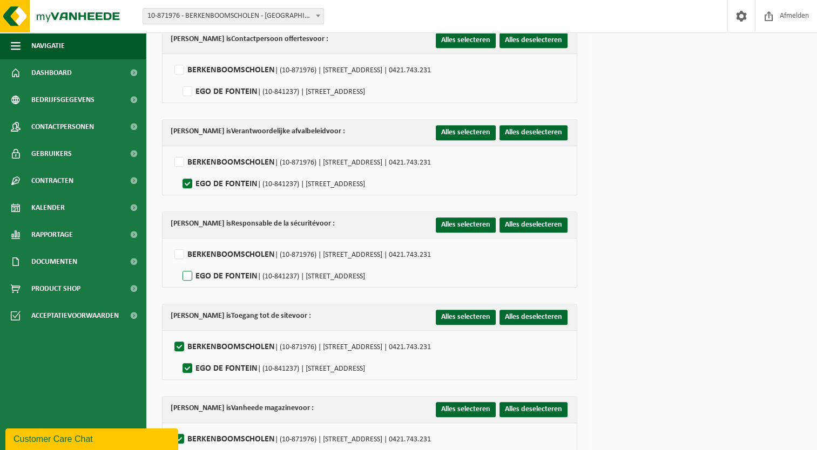
click at [179, 263] on input "EGO DE FONTEIN | (10-841237) | NIJVERHEIDSSTRAAT 35, 9100 SINT-NIKLAAS" at bounding box center [178, 262] width 1 height 1
checkbox input "true"
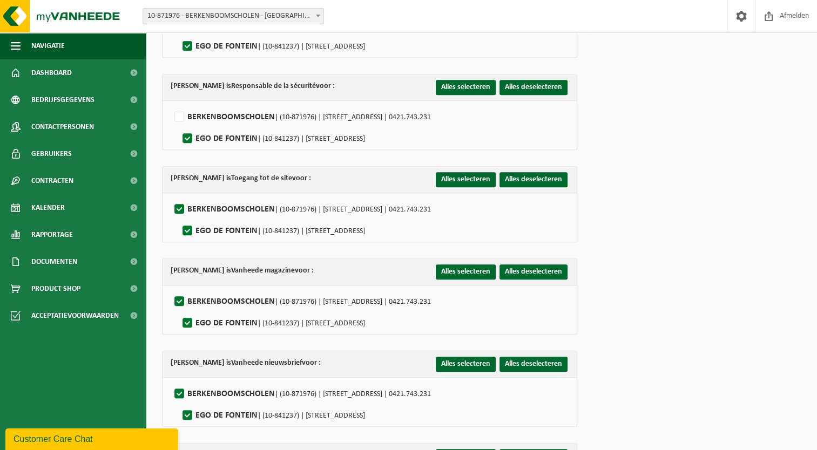
scroll to position [702, 0]
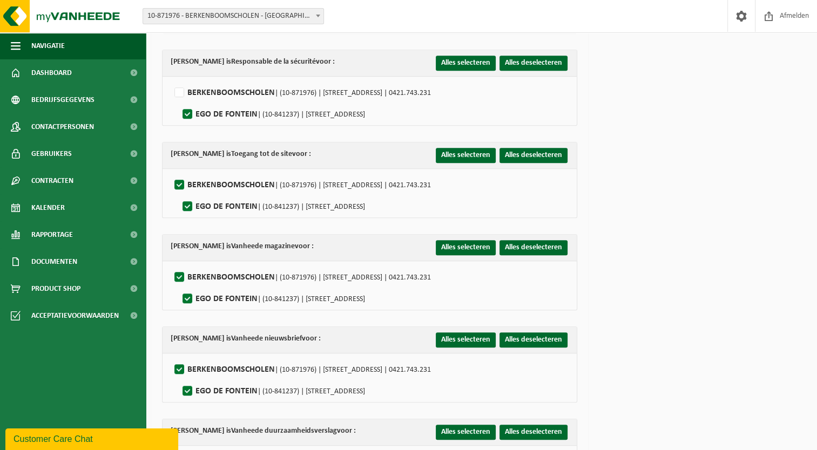
click at [183, 180] on label"] "BERKENBOOMSCHOLEN | (10-871976) | KALKSTRAAT 28, 9100 SINT-NIKLAAS | 0421.743.2…" at bounding box center [301, 185] width 259 height 16
click at [171, 172] on input "BERKENBOOMSCHOLEN | (10-871976) | KALKSTRAAT 28, 9100 SINT-NIKLAAS | 0421.743.2…" at bounding box center [170, 171] width 1 height 1
checkbox input "false"
click at [186, 201] on label"] "EGO DE FONTEIN | (10-841237) | NIJVERHEIDSSTRAAT 35, 9100 SINT-NIKLAAS" at bounding box center [272, 207] width 185 height 16
click at [179, 193] on input "EGO DE FONTEIN | (10-841237) | NIJVERHEIDSSTRAAT 35, 9100 SINT-NIKLAAS" at bounding box center [178, 193] width 1 height 1
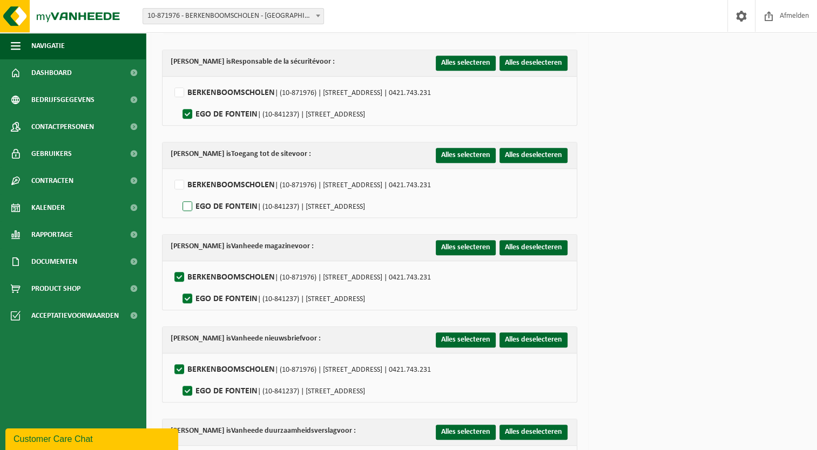
checkbox input "true"
click at [177, 271] on label"] "BERKENBOOMSCHOLEN | (10-871976) | KALKSTRAAT 28, 9100 SINT-NIKLAAS | 0421.743.2…" at bounding box center [301, 278] width 259 height 16
click at [171, 264] on input "BERKENBOOMSCHOLEN | (10-871976) | KALKSTRAAT 28, 9100 SINT-NIKLAAS | 0421.743.2…" at bounding box center [170, 264] width 1 height 1
checkbox input "false"
click at [189, 295] on label"] "EGO DE FONTEIN | (10-841237) | NIJVERHEIDSSTRAAT 35, 9100 SINT-NIKLAAS" at bounding box center [272, 299] width 185 height 16
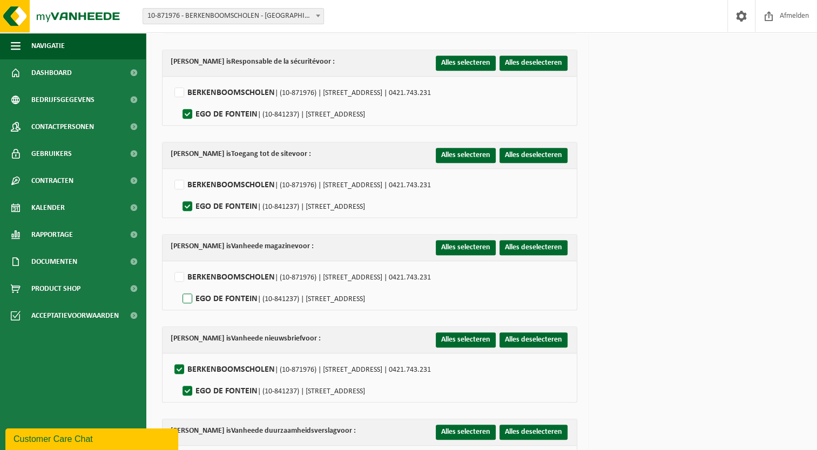
click at [179, 286] on input "EGO DE FONTEIN | (10-841237) | NIJVERHEIDSSTRAAT 35, 9100 SINT-NIKLAAS" at bounding box center [178, 285] width 1 height 1
checkbox input "true"
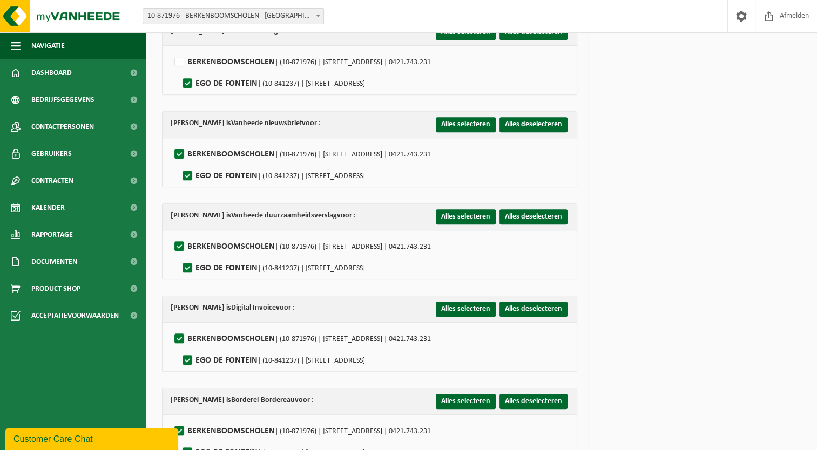
scroll to position [918, 0]
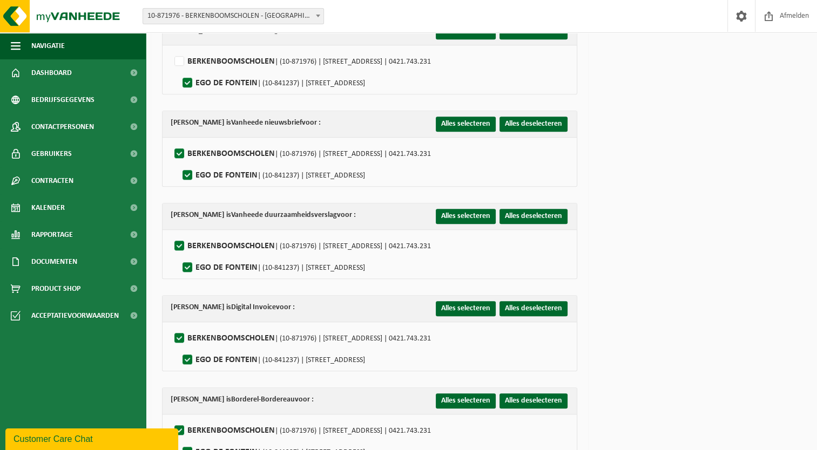
click at [184, 149] on label"] "BERKENBOOMSCHOLEN | (10-871976) | KALKSTRAAT 28, 9100 SINT-NIKLAAS | 0421.743.2…" at bounding box center [301, 154] width 259 height 16
click at [171, 140] on input "BERKENBOOMSCHOLEN | (10-871976) | KALKSTRAAT 28, 9100 SINT-NIKLAAS | 0421.743.2…" at bounding box center [170, 140] width 1 height 1
checkbox input "false"
click at [187, 170] on label"] "EGO DE FONTEIN | (10-841237) | NIJVERHEIDSSTRAAT 35, 9100 SINT-NIKLAAS" at bounding box center [272, 175] width 185 height 16
click at [179, 162] on input "EGO DE FONTEIN | (10-841237) | NIJVERHEIDSSTRAAT 35, 9100 SINT-NIKLAAS" at bounding box center [178, 161] width 1 height 1
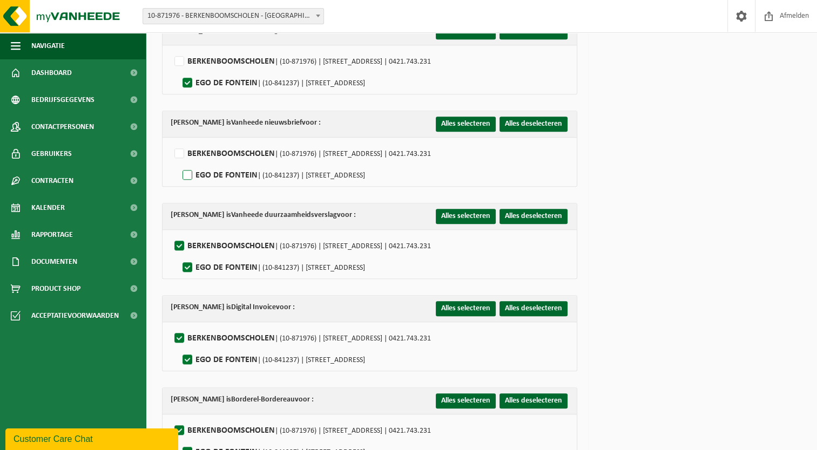
checkbox input "true"
click at [179, 238] on label"] "BERKENBOOMSCHOLEN | (10-871976) | KALKSTRAAT 28, 9100 SINT-NIKLAAS | 0421.743.2…" at bounding box center [301, 246] width 259 height 16
click at [171, 233] on input "BERKENBOOMSCHOLEN | (10-871976) | KALKSTRAAT 28, 9100 SINT-NIKLAAS | 0421.743.2…" at bounding box center [170, 232] width 1 height 1
checkbox input "false"
click at [188, 262] on label"] "EGO DE FONTEIN | (10-841237) | NIJVERHEIDSSTRAAT 35, 9100 SINT-NIKLAAS" at bounding box center [272, 268] width 185 height 16
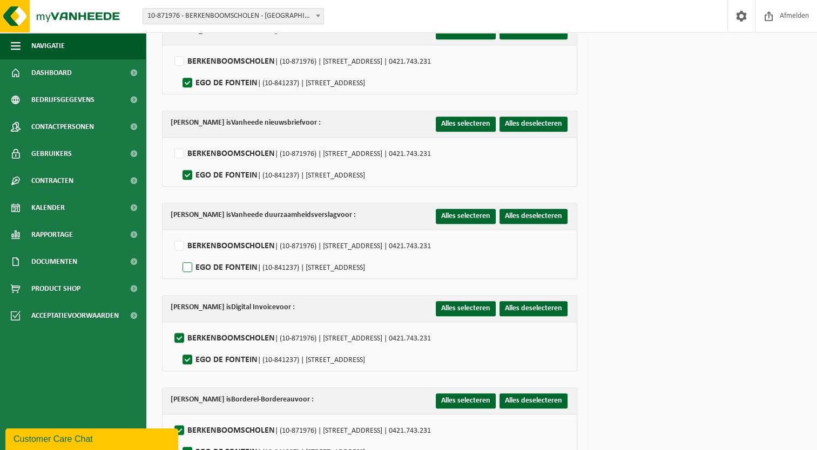
click at [179, 254] on input "EGO DE FONTEIN | (10-841237) | NIJVERHEIDSSTRAAT 35, 9100 SINT-NIKLAAS" at bounding box center [178, 254] width 1 height 1
checkbox input "true"
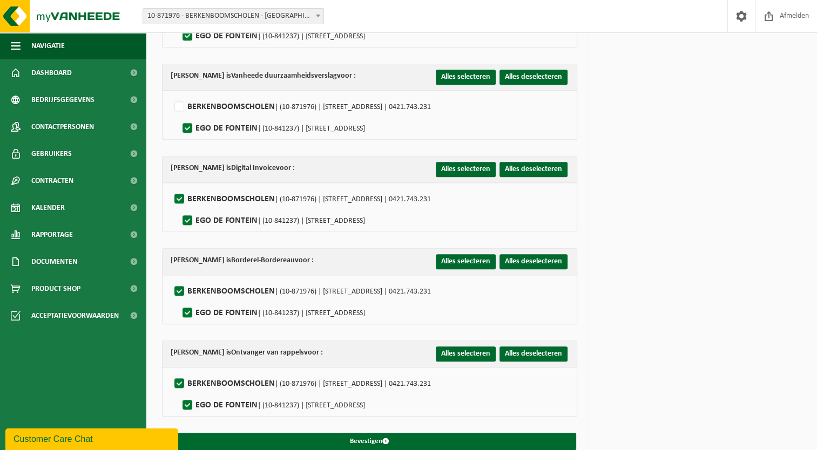
scroll to position [1065, 0]
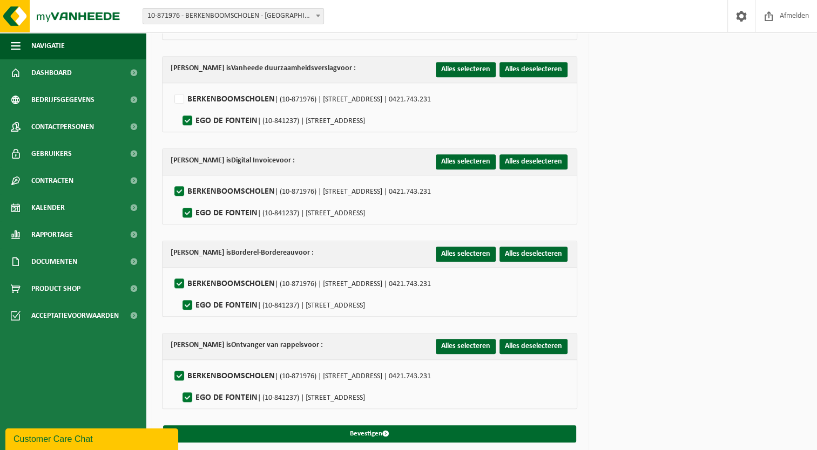
click at [183, 184] on label"] "BERKENBOOMSCHOLEN | (10-871976) | KALKSTRAAT 28, 9100 SINT-NIKLAAS | 0421.743.2…" at bounding box center [301, 192] width 259 height 16
click at [171, 178] on input "BERKENBOOMSCHOLEN | (10-871976) | KALKSTRAAT 28, 9100 SINT-NIKLAAS | 0421.743.2…" at bounding box center [170, 178] width 1 height 1
checkbox input "false"
click at [187, 205] on label"] "EGO DE FONTEIN | (10-841237) | NIJVERHEIDSSTRAAT 35, 9100 SINT-NIKLAAS" at bounding box center [272, 213] width 185 height 16
click at [179, 200] on input "EGO DE FONTEIN | (10-841237) | NIJVERHEIDSSTRAAT 35, 9100 SINT-NIKLAAS" at bounding box center [178, 199] width 1 height 1
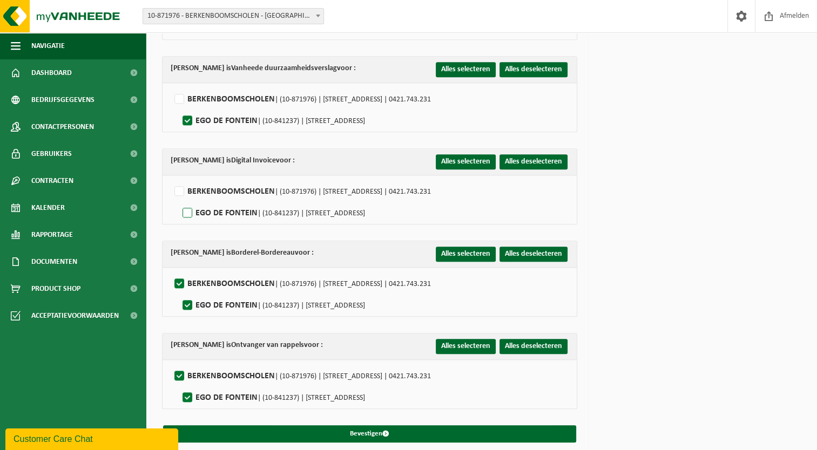
checkbox input "true"
click at [176, 276] on label"] "BERKENBOOMSCHOLEN | (10-871976) | KALKSTRAAT 28, 9100 SINT-NIKLAAS | 0421.743.2…" at bounding box center [301, 284] width 259 height 16
click at [171, 271] on input "BERKENBOOMSCHOLEN | (10-871976) | KALKSTRAAT 28, 9100 SINT-NIKLAAS | 0421.743.2…" at bounding box center [170, 270] width 1 height 1
checkbox input "false"
click at [188, 298] on label"] "EGO DE FONTEIN | (10-841237) | NIJVERHEIDSSTRAAT 35, 9100 SINT-NIKLAAS" at bounding box center [272, 306] width 185 height 16
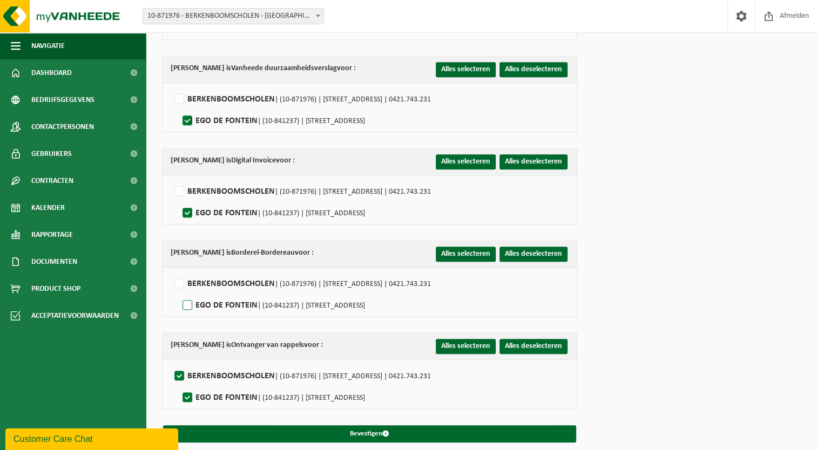
click at [179, 292] on input "EGO DE FONTEIN | (10-841237) | NIJVERHEIDSSTRAAT 35, 9100 SINT-NIKLAAS" at bounding box center [178, 292] width 1 height 1
checkbox input "true"
click at [182, 368] on label"] "BERKENBOOMSCHOLEN | (10-871976) | KALKSTRAAT 28, 9100 SINT-NIKLAAS | 0421.743.2…" at bounding box center [301, 376] width 259 height 16
click at [171, 363] on input "BERKENBOOMSCHOLEN | (10-871976) | KALKSTRAAT 28, 9100 SINT-NIKLAAS | 0421.743.2…" at bounding box center [170, 362] width 1 height 1
checkbox input "false"
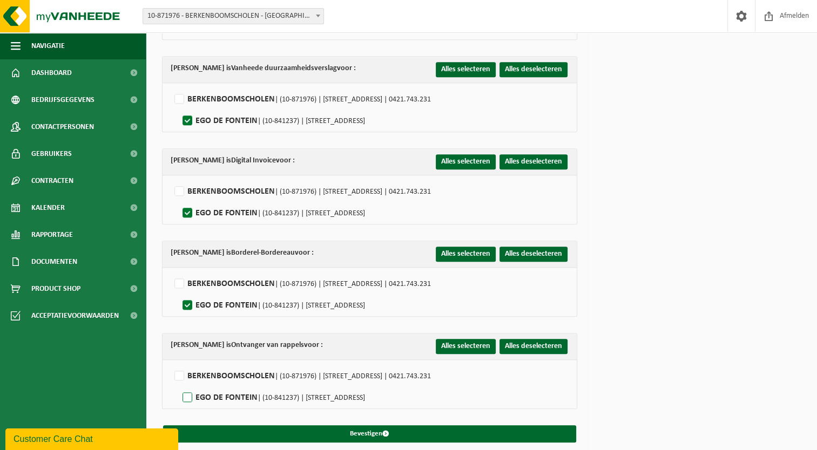
click at [185, 392] on label"] "EGO DE FONTEIN | (10-841237) | NIJVERHEIDSSTRAAT 35, 9100 SINT-NIKLAAS" at bounding box center [272, 398] width 185 height 16
click at [179, 385] on input "EGO DE FONTEIN | (10-841237) | NIJVERHEIDSSTRAAT 35, 9100 SINT-NIKLAAS" at bounding box center [178, 384] width 1 height 1
checkbox input "true"
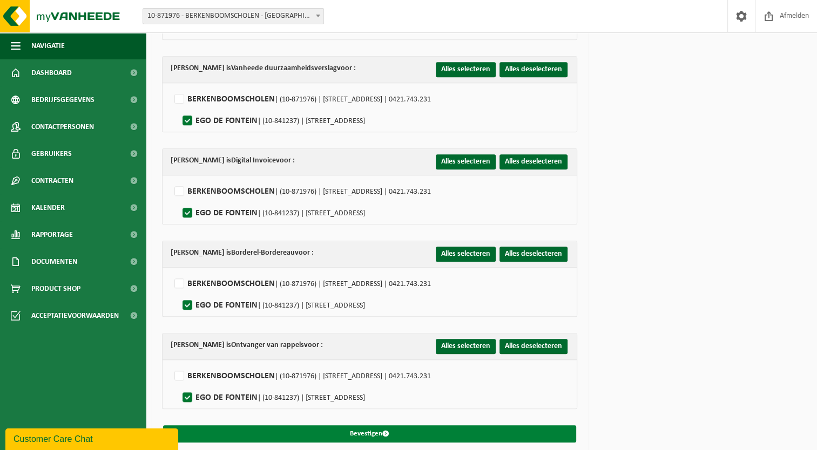
click at [362, 428] on button "Bevestigen" at bounding box center [369, 434] width 413 height 17
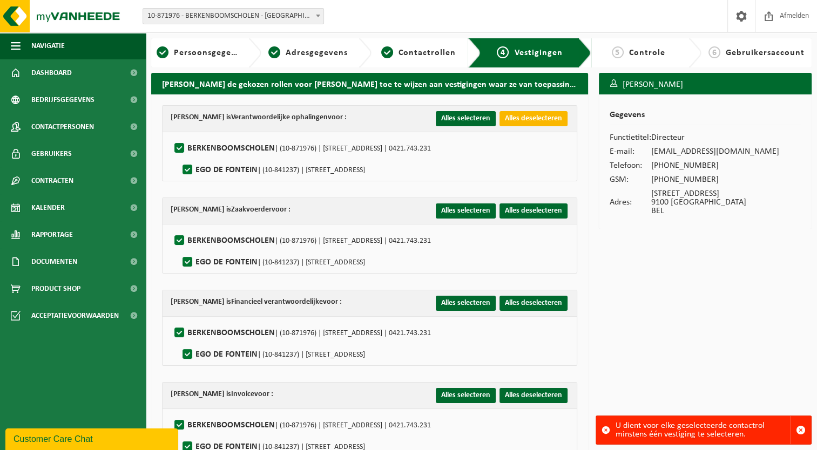
click at [511, 119] on button "Alles deselecteren" at bounding box center [534, 118] width 68 height 15
checkbox input "false"
click at [241, 172] on label"] "EGO DE FONTEIN | (10-841237) | NIJVERHEIDSSTRAAT 35, 9100 SINT-NIKLAAS" at bounding box center [272, 170] width 185 height 16
click at [179, 157] on input "EGO DE FONTEIN | (10-841237) | NIJVERHEIDSSTRAAT 35, 9100 SINT-NIKLAAS" at bounding box center [178, 156] width 1 height 1
checkbox input "true"
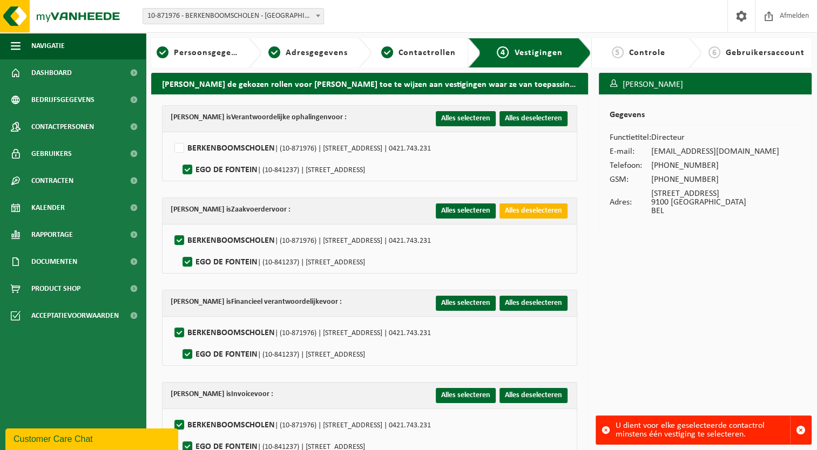
click at [514, 210] on button "Alles deselecteren" at bounding box center [534, 211] width 68 height 15
checkbox input "false"
click at [211, 264] on label"] "EGO DE FONTEIN | (10-841237) | NIJVERHEIDSSTRAAT 35, 9100 SINT-NIKLAAS" at bounding box center [272, 262] width 185 height 16
click at [179, 249] on input "EGO DE FONTEIN | (10-841237) | NIJVERHEIDSSTRAAT 35, 9100 SINT-NIKLAAS" at bounding box center [178, 248] width 1 height 1
checkbox input "true"
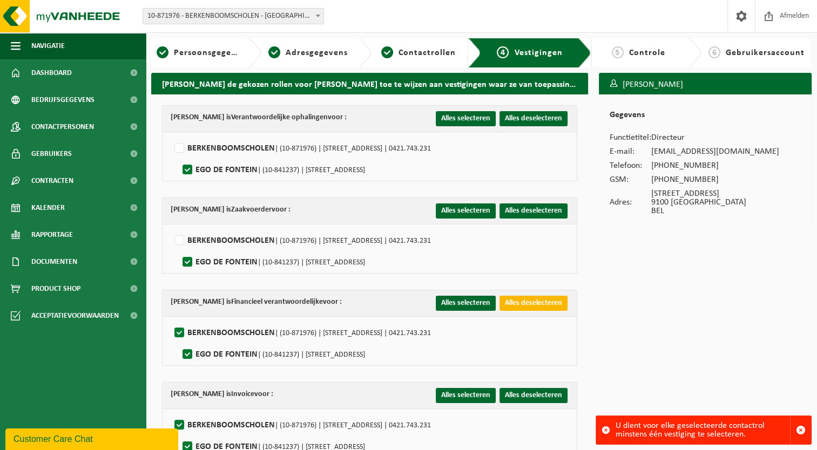
click at [524, 304] on button "Alles deselecteren" at bounding box center [534, 303] width 68 height 15
checkbox input "false"
click at [222, 353] on label"] "EGO DE FONTEIN | (10-841237) | NIJVERHEIDSSTRAAT 35, 9100 SINT-NIKLAAS" at bounding box center [272, 355] width 185 height 16
click at [179, 341] on input "EGO DE FONTEIN | (10-841237) | NIJVERHEIDSSTRAAT 35, 9100 SINT-NIKLAAS" at bounding box center [178, 341] width 1 height 1
checkbox input "true"
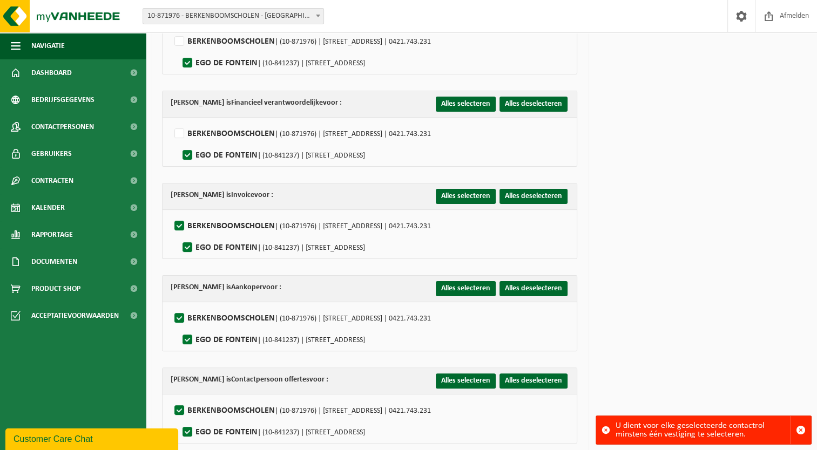
scroll to position [216, 0]
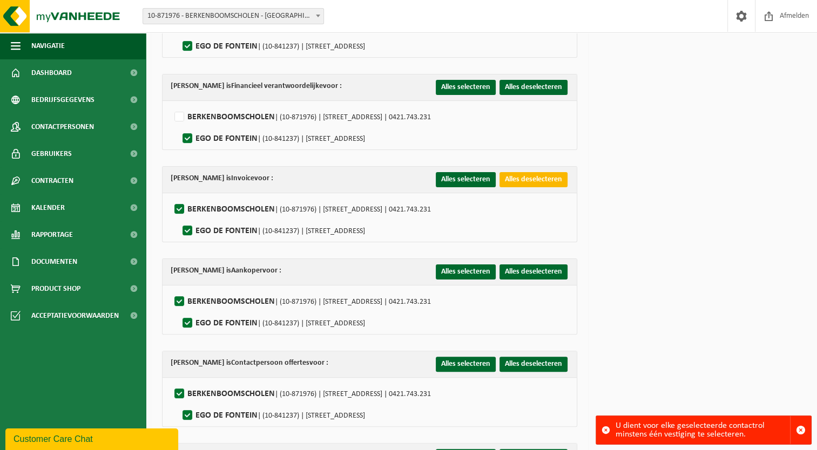
click at [533, 180] on button "Alles deselecteren" at bounding box center [534, 179] width 68 height 15
checkbox input "false"
click at [242, 234] on label"] "EGO DE FONTEIN | (10-841237) | NIJVERHEIDSSTRAAT 35, 9100 SINT-NIKLAAS" at bounding box center [272, 231] width 185 height 16
click at [179, 218] on input "EGO DE FONTEIN | (10-841237) | NIJVERHEIDSSTRAAT 35, 9100 SINT-NIKLAAS" at bounding box center [178, 217] width 1 height 1
checkbox input "true"
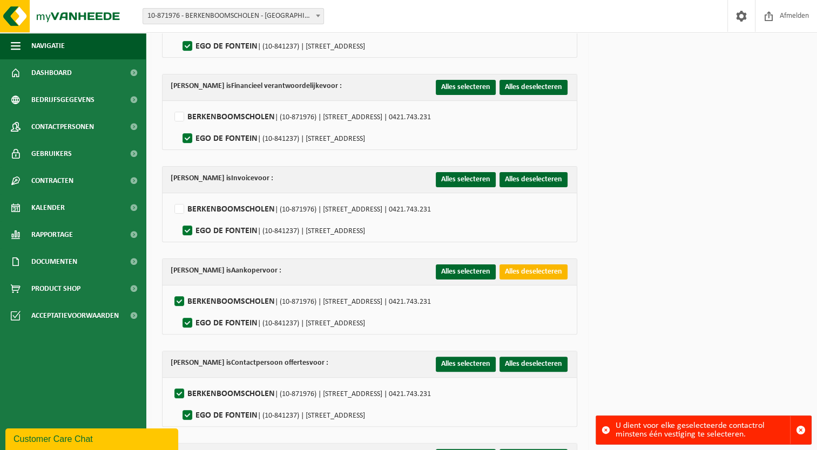
click at [510, 272] on button "Alles deselecteren" at bounding box center [534, 272] width 68 height 15
checkbox input "false"
click at [231, 321] on label"] "EGO DE FONTEIN | (10-841237) | NIJVERHEIDSSTRAAT 35, 9100 SINT-NIKLAAS" at bounding box center [272, 323] width 185 height 16
click at [179, 310] on input "EGO DE FONTEIN | (10-841237) | NIJVERHEIDSSTRAAT 35, 9100 SINT-NIKLAAS" at bounding box center [178, 309] width 1 height 1
checkbox input "true"
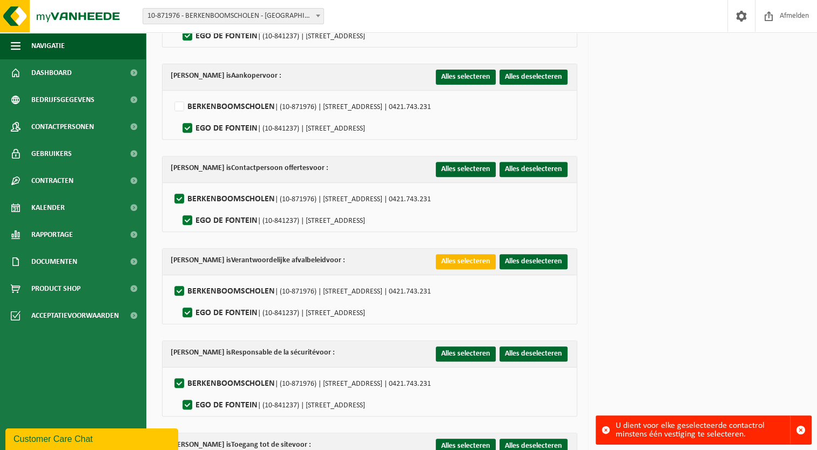
scroll to position [432, 0]
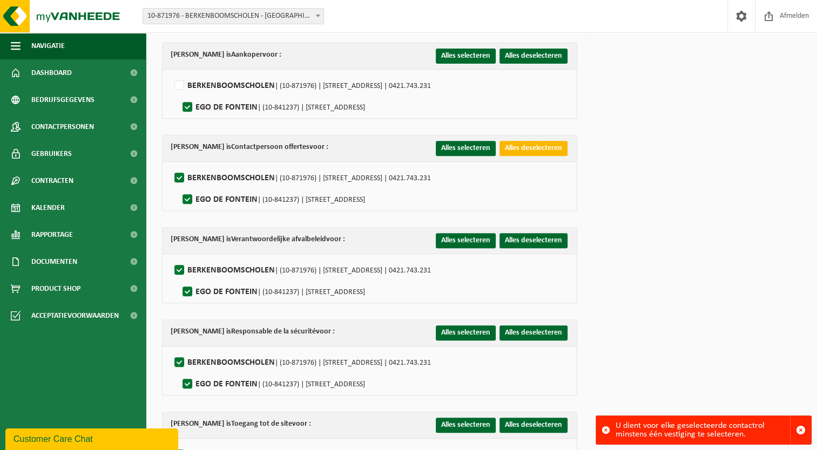
click at [539, 147] on button "Alles deselecteren" at bounding box center [534, 148] width 68 height 15
checkbox input "false"
click at [226, 196] on label"] "EGO DE FONTEIN | (10-841237) | NIJVERHEIDSSTRAAT 35, 9100 SINT-NIKLAAS" at bounding box center [272, 200] width 185 height 16
click at [179, 186] on input "EGO DE FONTEIN | (10-841237) | NIJVERHEIDSSTRAAT 35, 9100 SINT-NIKLAAS" at bounding box center [178, 186] width 1 height 1
checkbox input "true"
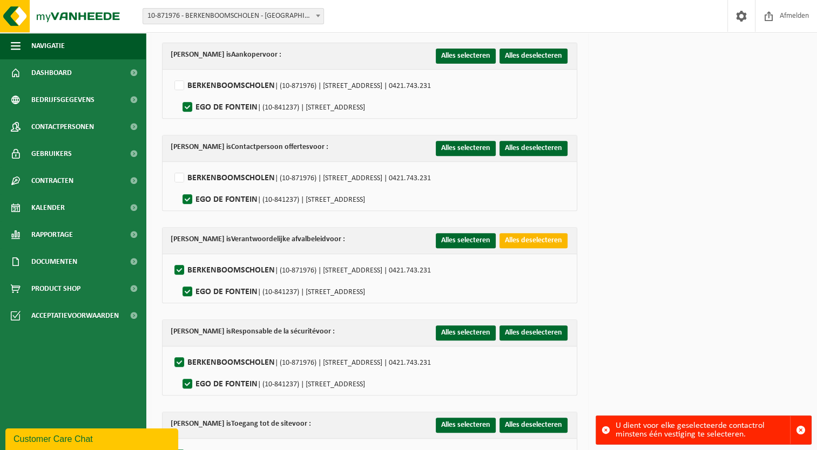
click at [513, 241] on button "Alles deselecteren" at bounding box center [534, 240] width 68 height 15
checkbox input "false"
click at [227, 289] on label"] "EGO DE FONTEIN | (10-841237) | NIJVERHEIDSSTRAAT 35, 9100 SINT-NIKLAAS" at bounding box center [272, 292] width 185 height 16
click at [179, 279] on input "EGO DE FONTEIN | (10-841237) | NIJVERHEIDSSTRAAT 35, 9100 SINT-NIKLAAS" at bounding box center [178, 278] width 1 height 1
checkbox input "true"
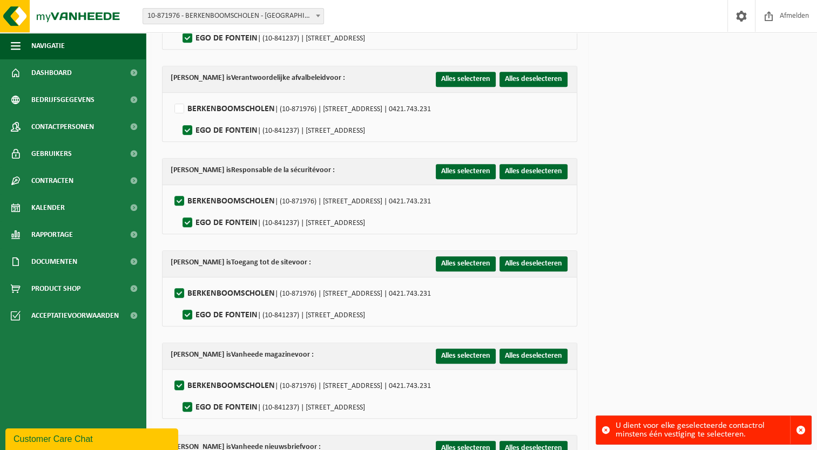
scroll to position [594, 0]
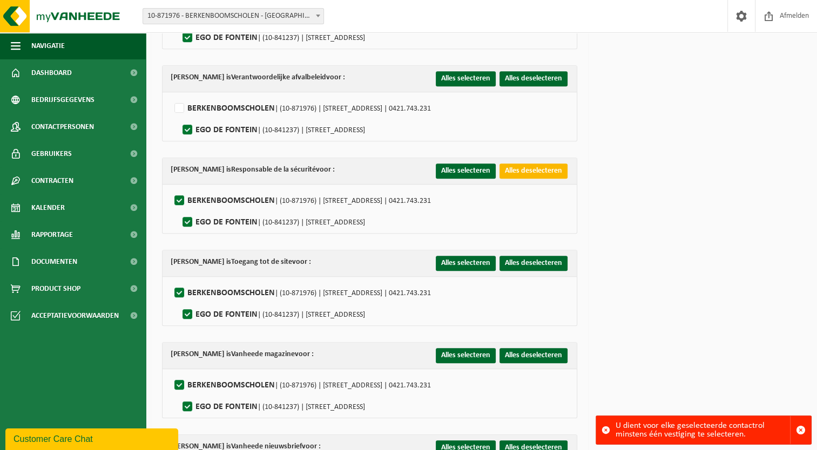
click at [530, 166] on button "Alles deselecteren" at bounding box center [534, 171] width 68 height 15
checkbox input "false"
click at [232, 218] on label"] "EGO DE FONTEIN | (10-841237) | NIJVERHEIDSSTRAAT 35, 9100 SINT-NIKLAAS" at bounding box center [272, 222] width 185 height 16
click at [179, 209] on input "EGO DE FONTEIN | (10-841237) | NIJVERHEIDSSTRAAT 35, 9100 SINT-NIKLAAS" at bounding box center [178, 208] width 1 height 1
checkbox input "true"
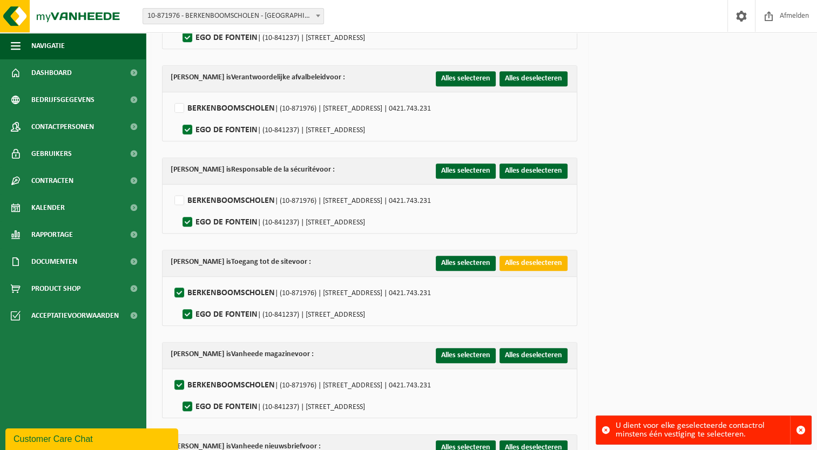
click at [516, 262] on button "Alles deselecteren" at bounding box center [534, 263] width 68 height 15
checkbox input "false"
click at [220, 308] on label"] "EGO DE FONTEIN | (10-841237) | NIJVERHEIDSSTRAAT 35, 9100 SINT-NIKLAAS" at bounding box center [272, 315] width 185 height 16
click at [179, 301] on input "EGO DE FONTEIN | (10-841237) | NIJVERHEIDSSTRAAT 35, 9100 SINT-NIKLAAS" at bounding box center [178, 301] width 1 height 1
checkbox input "true"
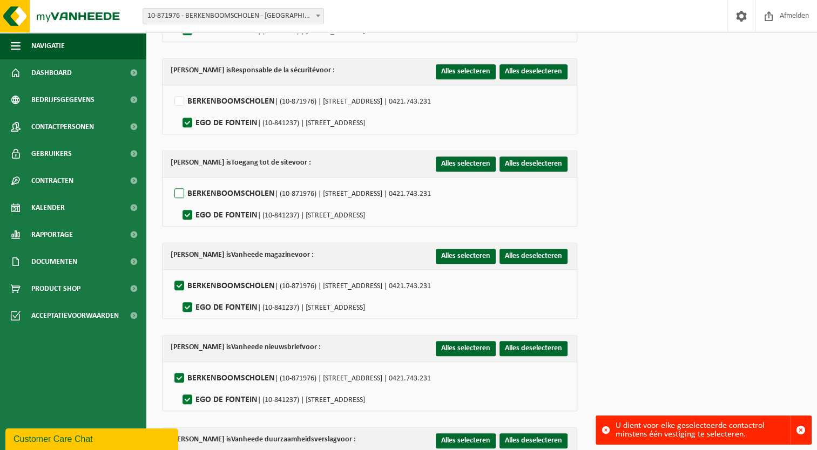
scroll to position [756, 0]
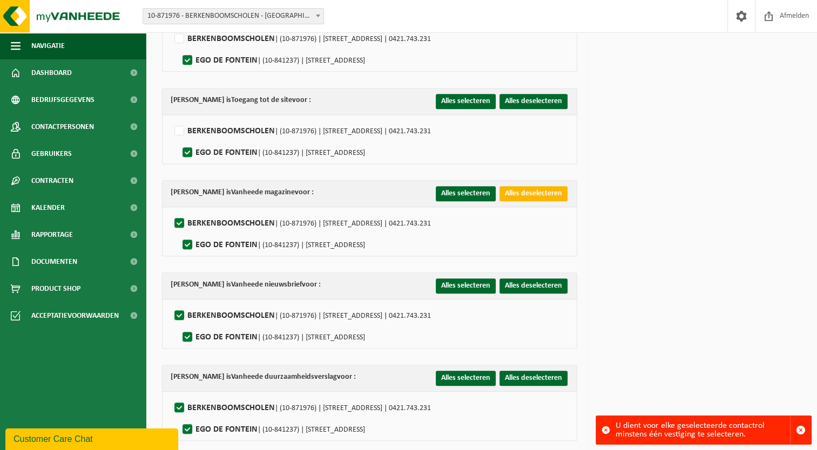
click at [525, 191] on button "Alles deselecteren" at bounding box center [534, 193] width 68 height 15
checkbox input "false"
click at [227, 242] on label"] "EGO DE FONTEIN | (10-841237) | NIJVERHEIDSSTRAAT 35, 9100 SINT-NIKLAAS" at bounding box center [272, 245] width 185 height 16
click at [179, 232] on input "EGO DE FONTEIN | (10-841237) | NIJVERHEIDSSTRAAT 35, 9100 SINT-NIKLAAS" at bounding box center [178, 231] width 1 height 1
checkbox input "true"
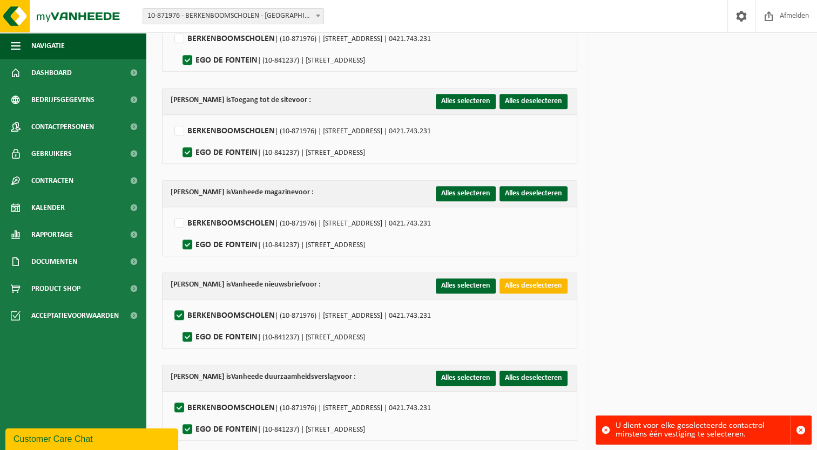
click at [514, 281] on button "Alles deselecteren" at bounding box center [534, 286] width 68 height 15
checkbox input "false"
click at [204, 331] on label"] "EGO DE FONTEIN | (10-841237) | NIJVERHEIDSSTRAAT 35, 9100 SINT-NIKLAAS" at bounding box center [272, 337] width 185 height 16
click at [179, 324] on input "EGO DE FONTEIN | (10-841237) | NIJVERHEIDSSTRAAT 35, 9100 SINT-NIKLAAS" at bounding box center [178, 324] width 1 height 1
checkbox input "true"
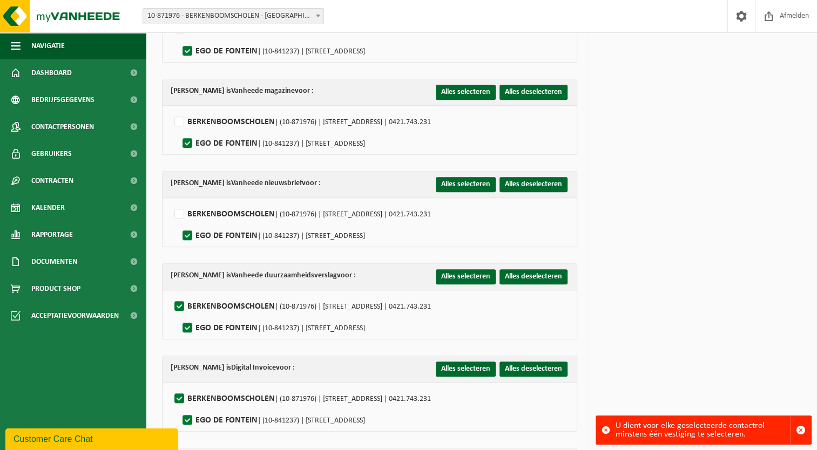
scroll to position [918, 0]
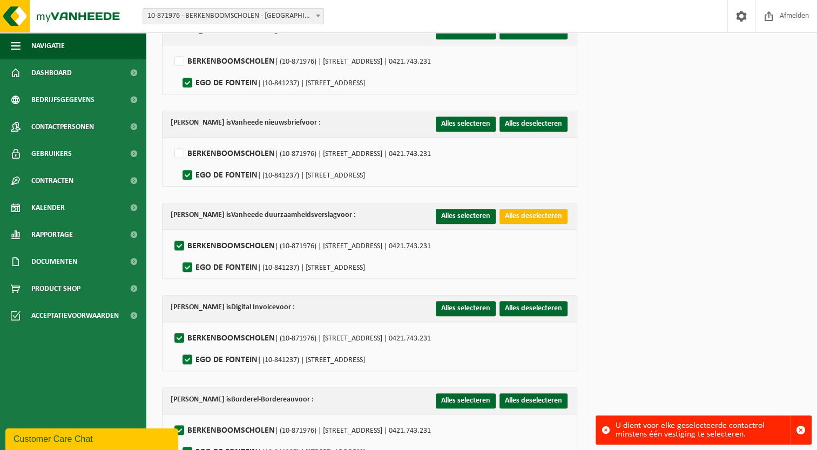
click at [514, 214] on button "Alles deselecteren" at bounding box center [534, 216] width 68 height 15
checkbox input "false"
click at [210, 260] on label"] "EGO DE FONTEIN | (10-841237) | NIJVERHEIDSSTRAAT 35, 9100 SINT-NIKLAAS" at bounding box center [272, 268] width 185 height 16
click at [179, 254] on input "EGO DE FONTEIN | (10-841237) | NIJVERHEIDSSTRAAT 35, 9100 SINT-NIKLAAS" at bounding box center [178, 254] width 1 height 1
checkbox input "true"
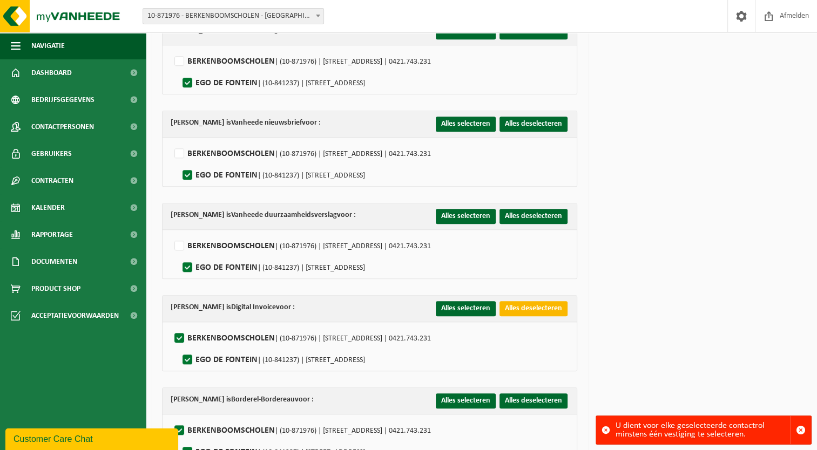
click at [522, 306] on button "Alles deselecteren" at bounding box center [534, 308] width 68 height 15
checkbox input "false"
click at [229, 353] on label"] "EGO DE FONTEIN | (10-841237) | NIJVERHEIDSSTRAAT 35, 9100 SINT-NIKLAAS" at bounding box center [272, 360] width 185 height 16
click at [179, 347] on input "EGO DE FONTEIN | (10-841237) | NIJVERHEIDSSTRAAT 35, 9100 SINT-NIKLAAS" at bounding box center [178, 346] width 1 height 1
checkbox input "true"
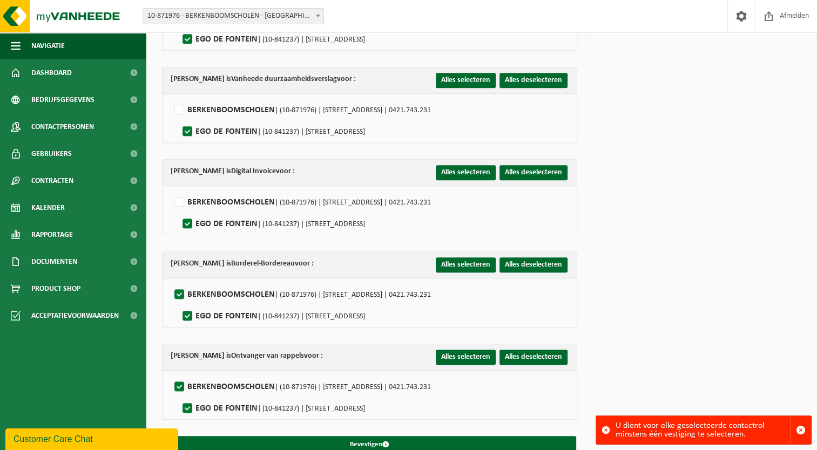
scroll to position [1065, 0]
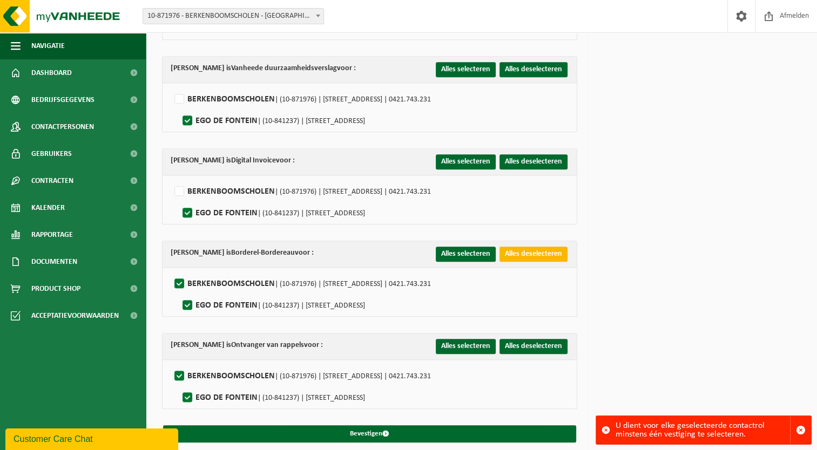
click at [522, 249] on button "Alles deselecteren" at bounding box center [534, 254] width 68 height 15
checkbox input "false"
click at [223, 298] on label"] "EGO DE FONTEIN | (10-841237) | NIJVERHEIDSSTRAAT 35, 9100 SINT-NIKLAAS" at bounding box center [272, 306] width 185 height 16
click at [179, 292] on input "EGO DE FONTEIN | (10-841237) | NIJVERHEIDSSTRAAT 35, 9100 SINT-NIKLAAS" at bounding box center [178, 292] width 1 height 1
checkbox input "true"
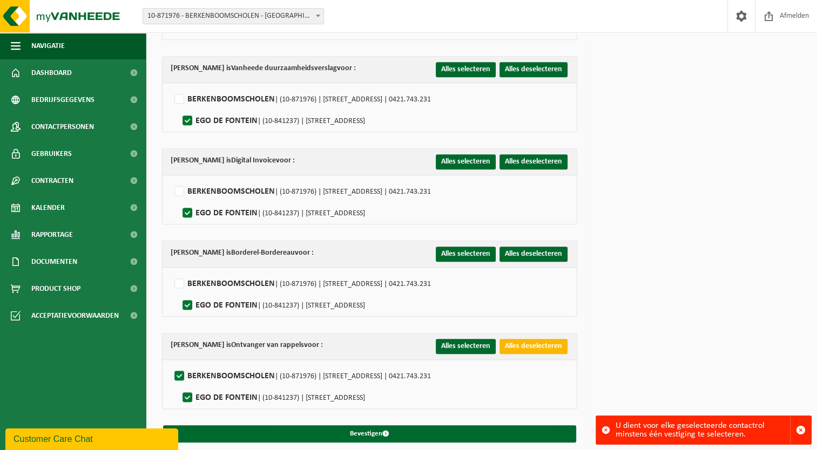
drag, startPoint x: 534, startPoint y: 337, endPoint x: 481, endPoint y: 338, distance: 52.4
click at [533, 339] on button "Alles deselecteren" at bounding box center [534, 346] width 68 height 15
checkbox input "false"
click at [223, 390] on label"] "EGO DE FONTEIN | (10-841237) | NIJVERHEIDSSTRAAT 35, 9100 SINT-NIKLAAS" at bounding box center [272, 398] width 185 height 16
click at [179, 385] on input "EGO DE FONTEIN | (10-841237) | NIJVERHEIDSSTRAAT 35, 9100 SINT-NIKLAAS" at bounding box center [178, 384] width 1 height 1
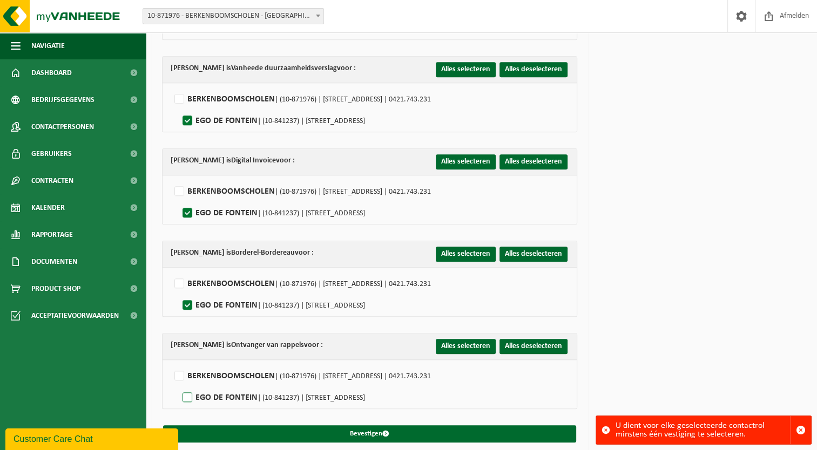
checkbox input "true"
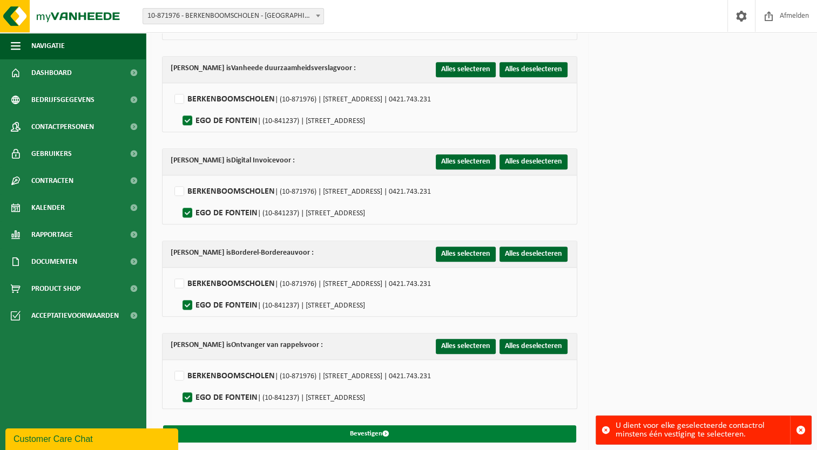
click at [363, 426] on button "Bevestigen" at bounding box center [369, 434] width 413 height 17
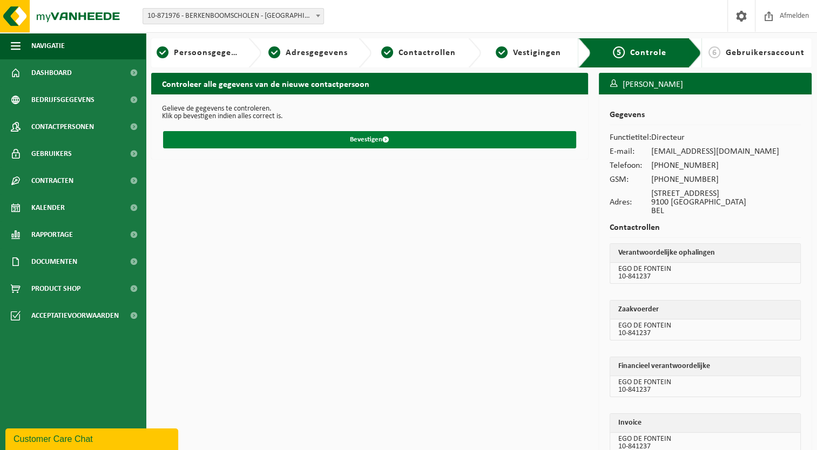
click at [372, 138] on button "Bevestigen" at bounding box center [369, 139] width 413 height 17
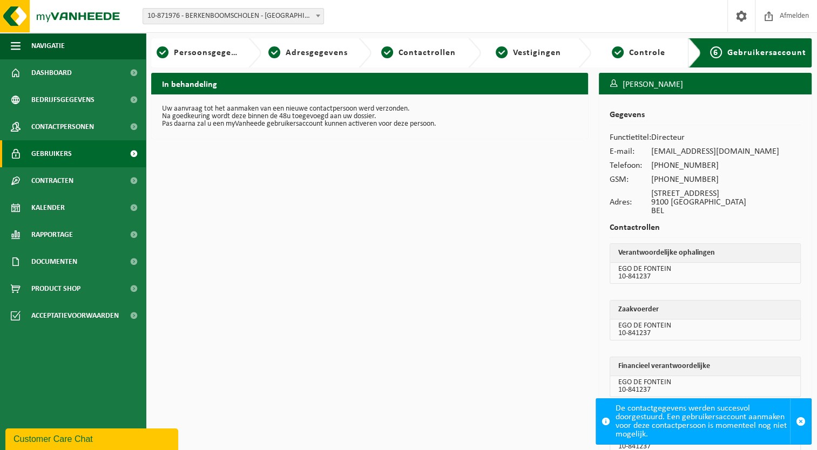
click at [53, 154] on span "Gebruikers" at bounding box center [51, 153] width 41 height 27
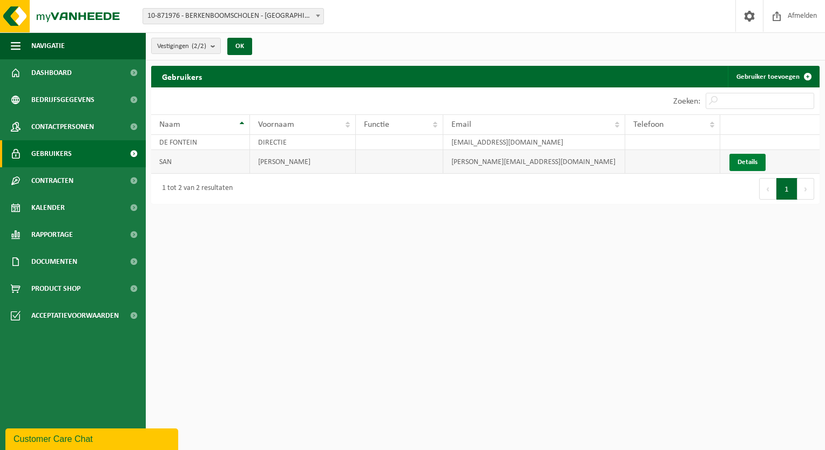
click at [739, 159] on link "Details" at bounding box center [748, 162] width 36 height 17
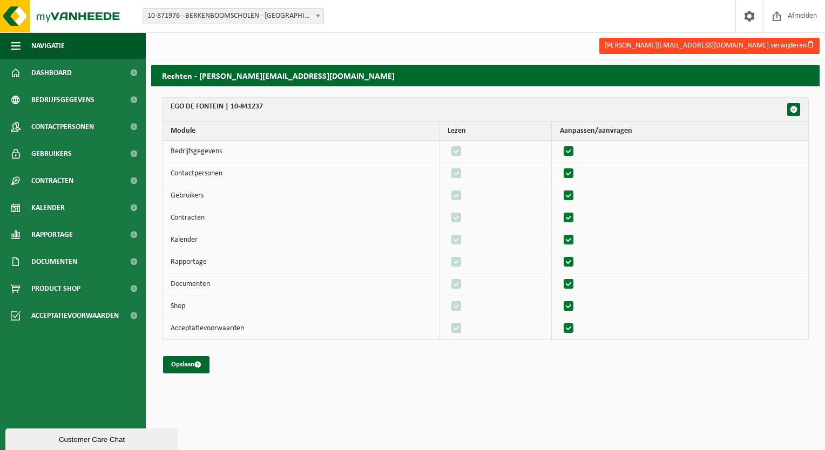
click at [753, 43] on button "[PERSON_NAME][EMAIL_ADDRESS][DOMAIN_NAME] verwijderen" at bounding box center [709, 46] width 220 height 16
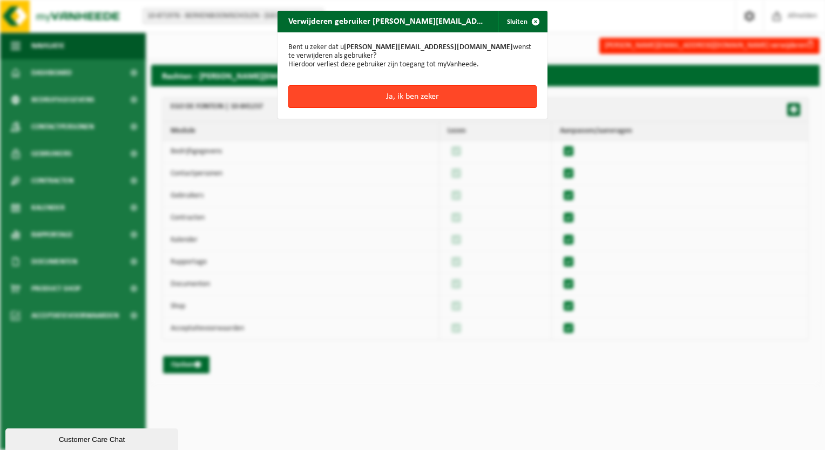
click at [400, 96] on button "Ja, ik ben zeker" at bounding box center [412, 96] width 248 height 23
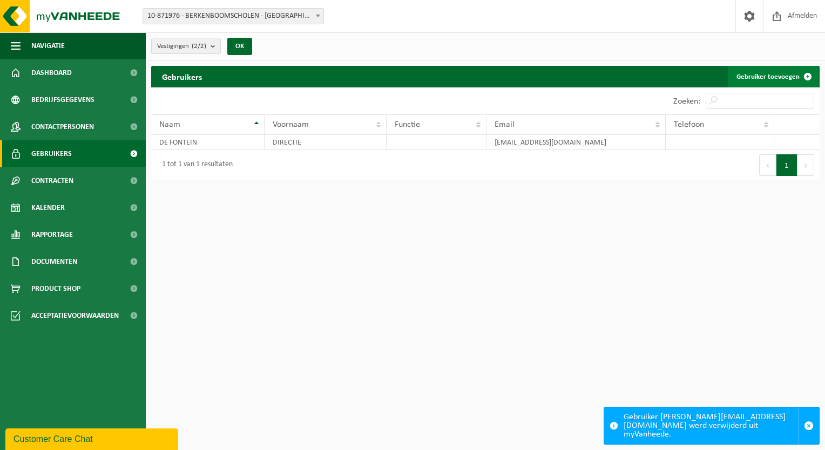
click at [778, 75] on link "Gebruiker toevoegen" at bounding box center [773, 77] width 91 height 22
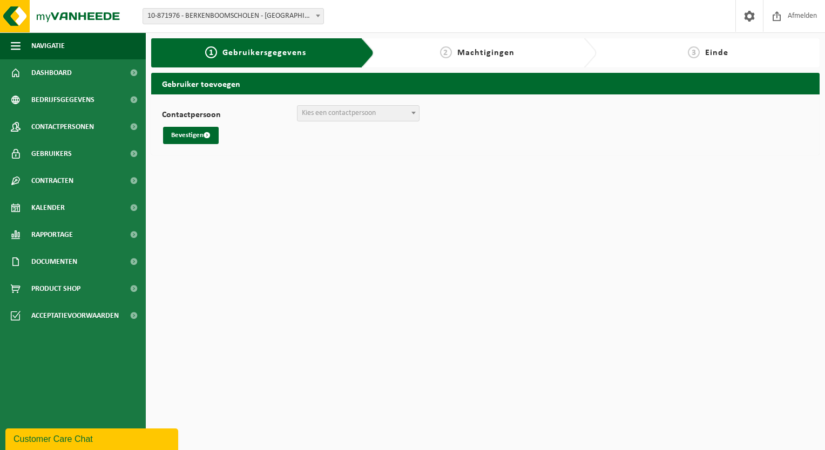
click at [306, 114] on span "Kies een contactpersoon" at bounding box center [339, 113] width 74 height 8
select select "0"
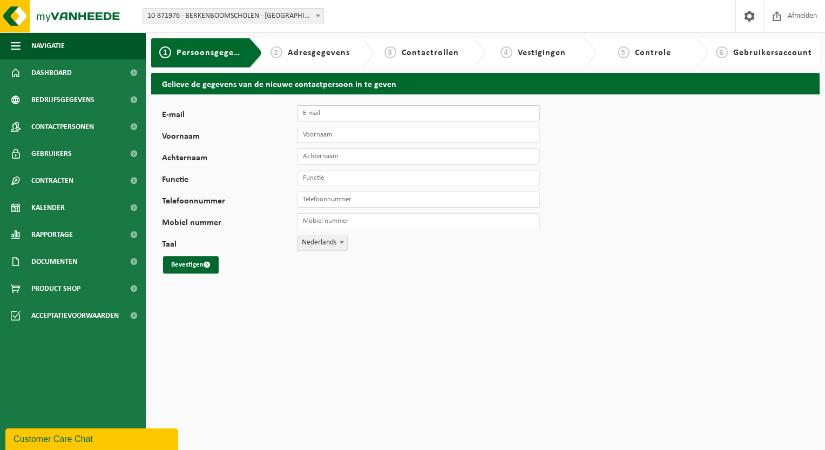
click at [315, 111] on input "E-mail" at bounding box center [418, 113] width 243 height 16
type input "[EMAIL_ADDRESS][PERSON_NAME][DOMAIN_NAME]"
click at [340, 130] on input "Voornaam" at bounding box center [418, 135] width 243 height 16
type input "Ilse"
type input "Rooms"
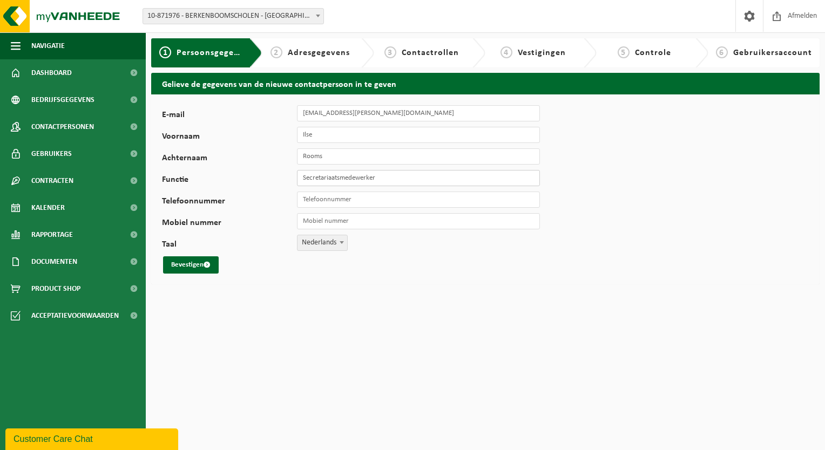
type input "Secretariaatsmedewerker"
click at [343, 201] on input "Telefoonnummer" at bounding box center [418, 200] width 243 height 16
type input "[PHONE_NUMBER]"
click at [360, 224] on input "Mobiel nummer" at bounding box center [418, 221] width 243 height 16
type input "+32 486 36 15 77"
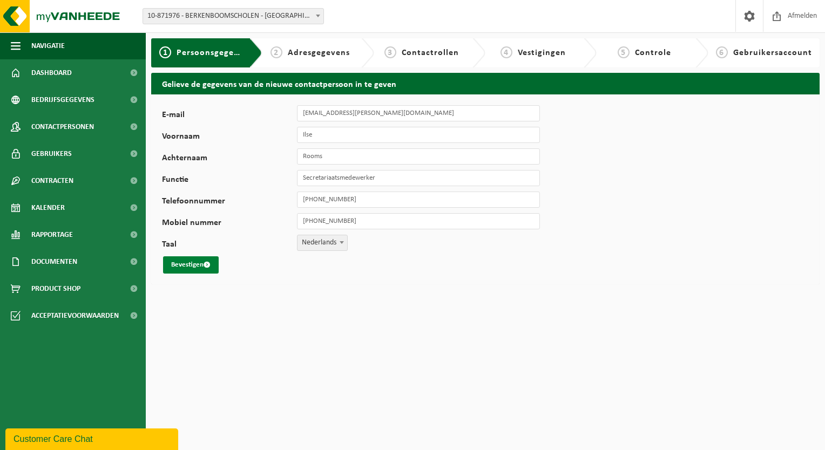
click at [186, 262] on button "Bevestigen" at bounding box center [191, 265] width 56 height 17
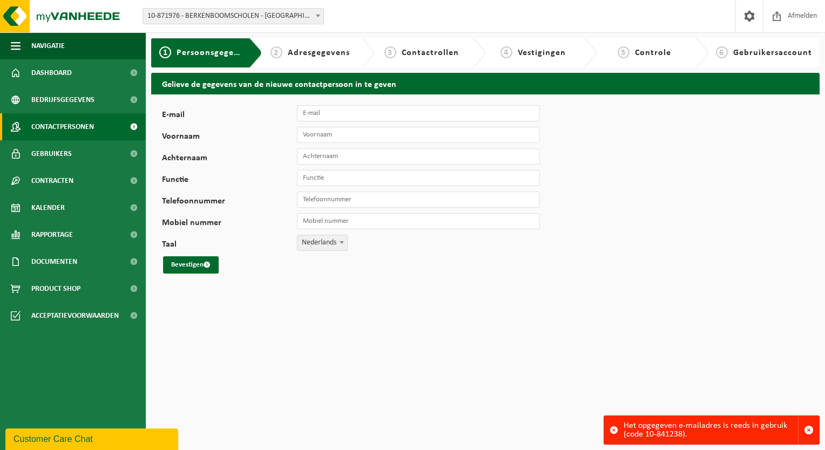
click at [91, 129] on span "Contactpersonen" at bounding box center [62, 126] width 63 height 27
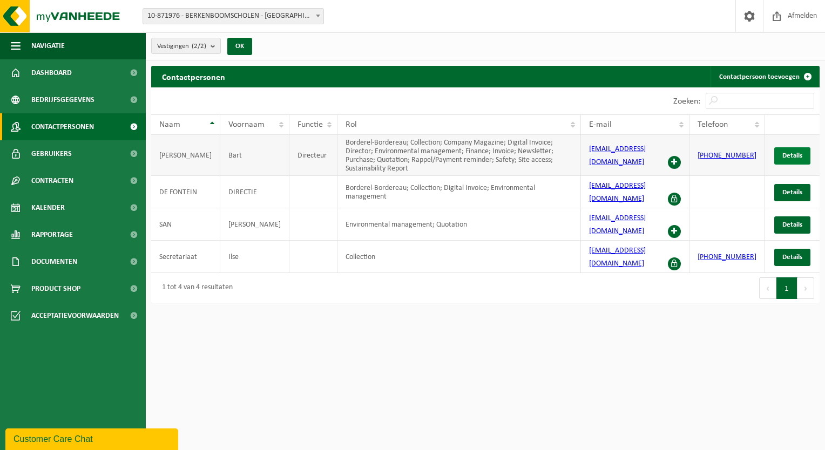
click at [789, 154] on span "Details" at bounding box center [793, 155] width 20 height 7
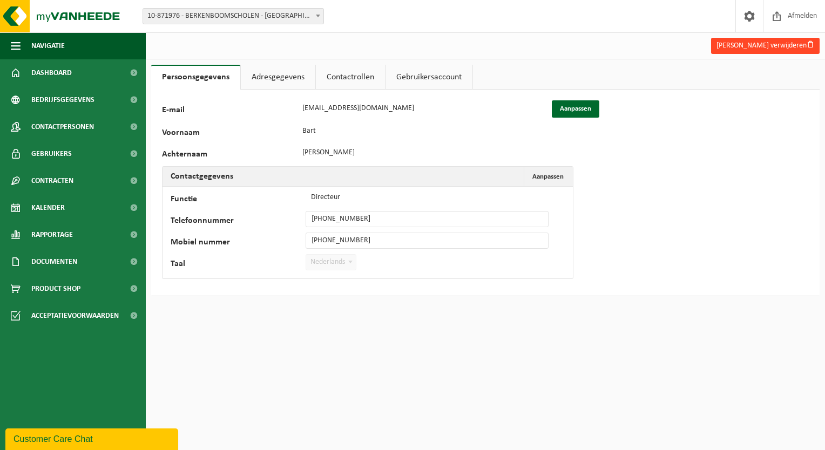
click at [772, 48] on button "Bart De bruyne verwijderen" at bounding box center [765, 46] width 109 height 16
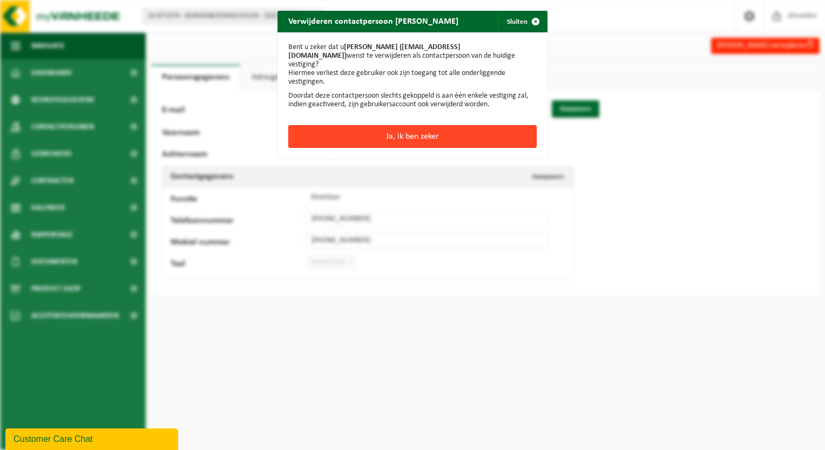
click at [389, 129] on button "Ja, ik ben zeker" at bounding box center [412, 136] width 248 height 23
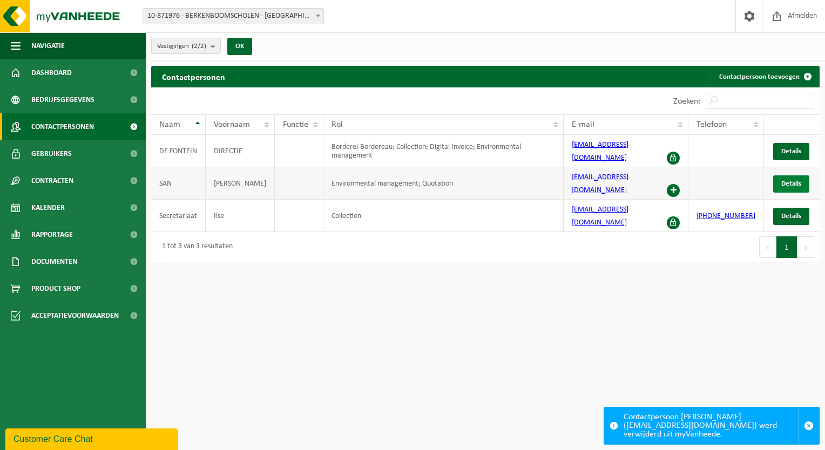
click at [789, 180] on span "Details" at bounding box center [792, 183] width 20 height 7
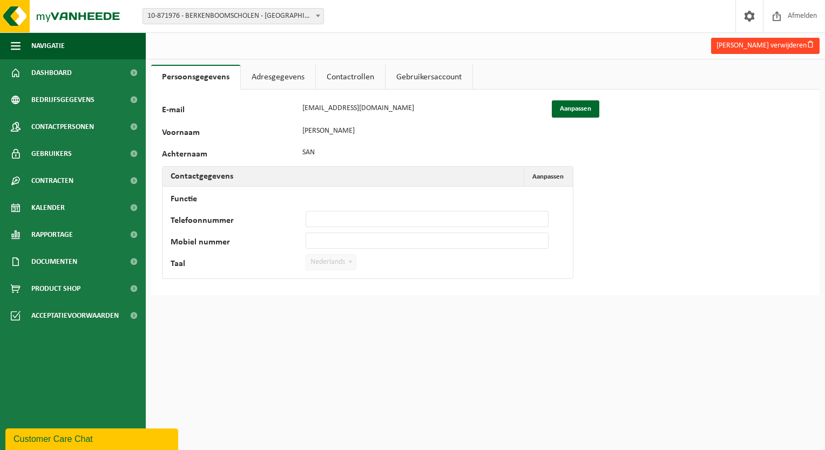
click at [758, 48] on button "[PERSON_NAME] verwijderen" at bounding box center [765, 46] width 109 height 16
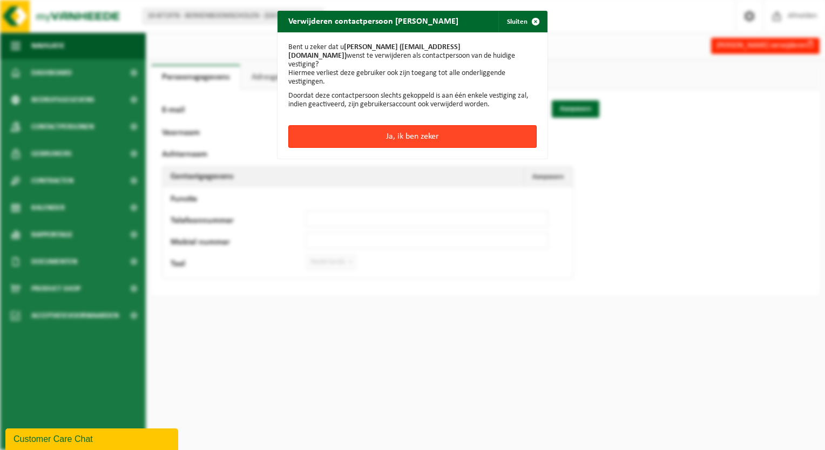
click at [447, 133] on button "Ja, ik ben zeker" at bounding box center [412, 136] width 248 height 23
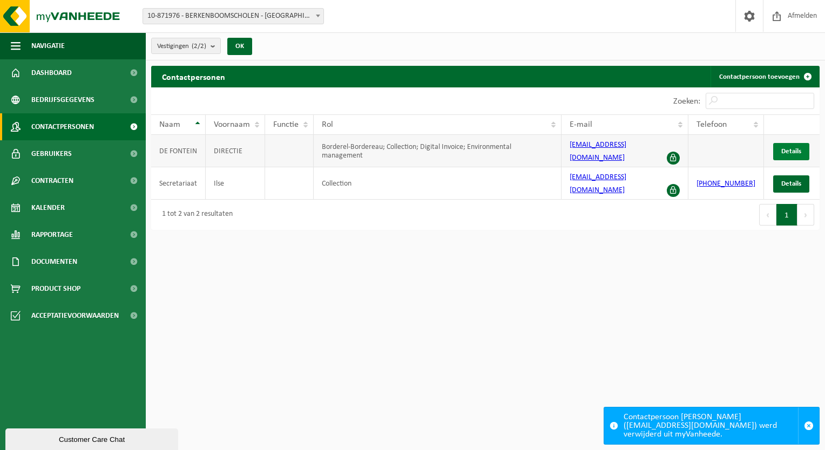
click at [790, 148] on span "Details" at bounding box center [792, 151] width 20 height 7
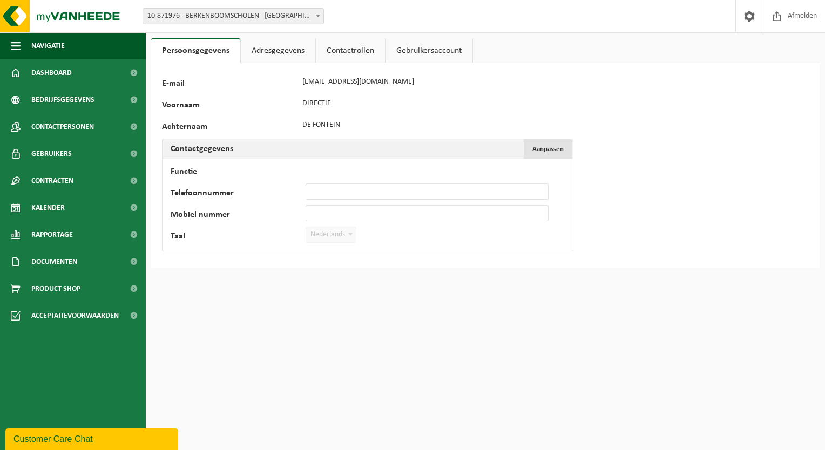
click at [548, 151] on span "Aanpassen" at bounding box center [548, 149] width 31 height 7
click at [334, 169] on input "Functie" at bounding box center [427, 170] width 243 height 16
type input "Directeur"
type input "+32 3 777 05 35"
click at [383, 208] on input "Mobiel nummer" at bounding box center [427, 213] width 243 height 16
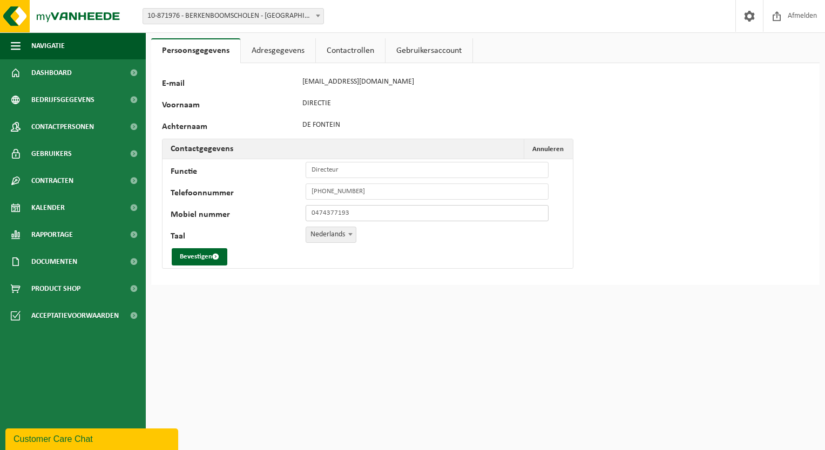
type input "+32 474 37 71 93"
click at [200, 253] on button "Bevestigen" at bounding box center [200, 256] width 56 height 17
